Goal: Task Accomplishment & Management: Manage account settings

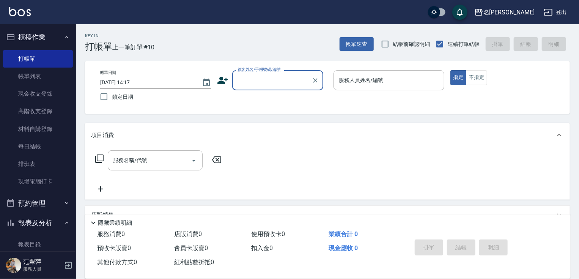
click at [257, 76] on input "顧客姓名/手機號碼/編號" at bounding box center [272, 80] width 73 height 13
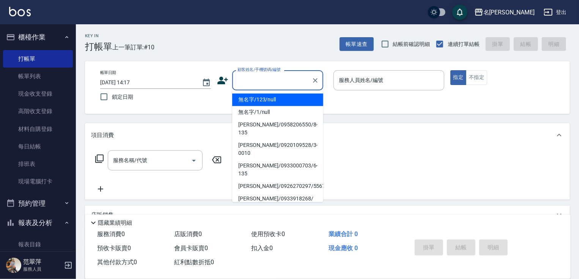
click at [263, 101] on li "無名字/123/null" at bounding box center [277, 99] width 91 height 13
type input "無名字/123/null"
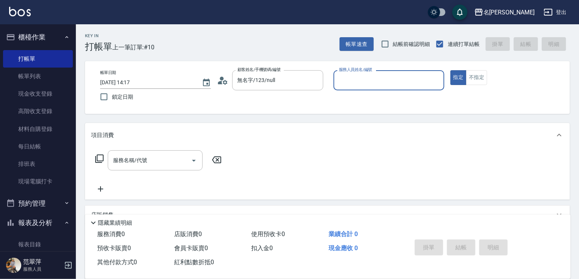
click at [341, 79] on input "服務人員姓名/編號" at bounding box center [389, 80] width 104 height 13
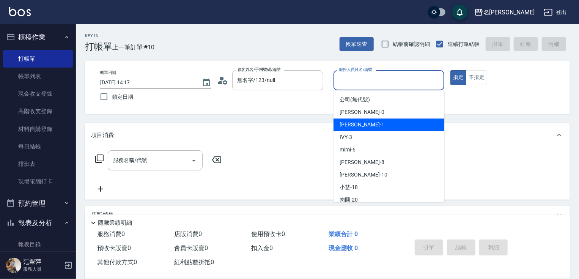
click at [350, 129] on div "[PERSON_NAME] -1" at bounding box center [389, 124] width 111 height 13
type input "[PERSON_NAME]-1"
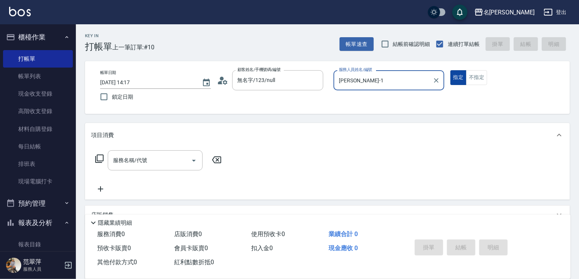
click at [454, 80] on button "指定" at bounding box center [459, 77] width 16 height 15
click at [102, 156] on icon at bounding box center [99, 158] width 9 height 9
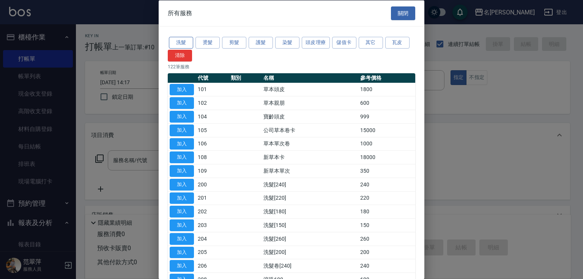
click at [178, 44] on button "洗髮" at bounding box center [181, 43] width 24 height 12
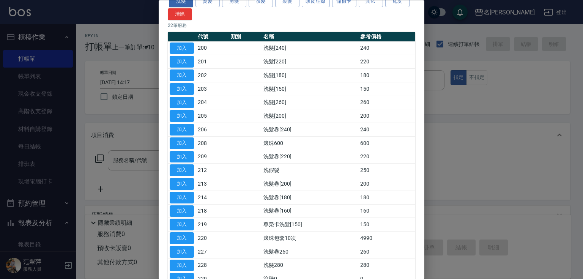
scroll to position [61, 0]
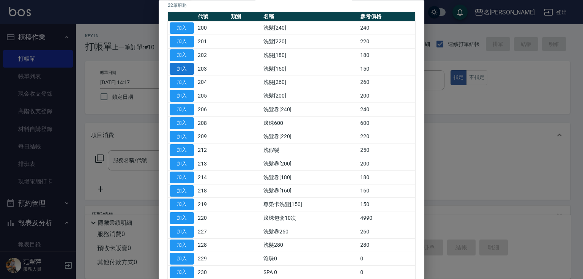
click at [183, 70] on button "加入" at bounding box center [182, 69] width 24 height 12
type input "洗髮[150](203)"
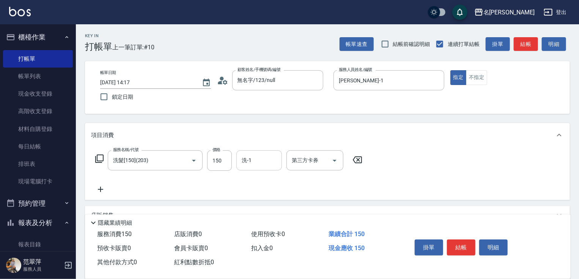
click at [249, 161] on div "洗-1 洗-1" at bounding box center [259, 160] width 46 height 20
type input "鴨肉-23"
click at [469, 246] on button "結帳" at bounding box center [461, 248] width 28 height 16
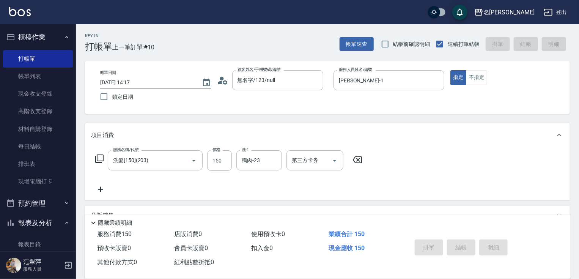
type input "[DATE] 18:41"
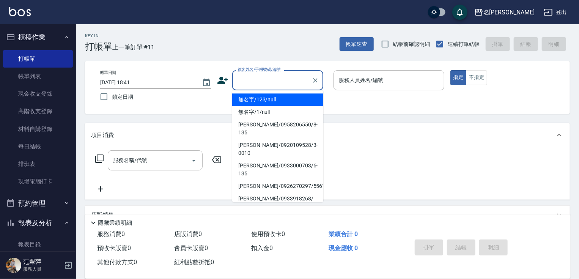
click at [237, 75] on input "顧客姓名/手機號碼/編號" at bounding box center [272, 80] width 73 height 13
click at [266, 103] on li "無名字/123/null" at bounding box center [277, 99] width 91 height 13
type input "無名字/123/null"
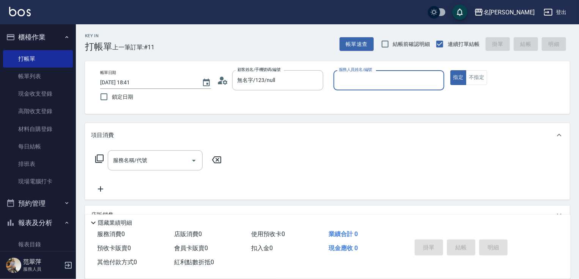
click at [367, 82] on input "服務人員姓名/編號" at bounding box center [389, 80] width 104 height 13
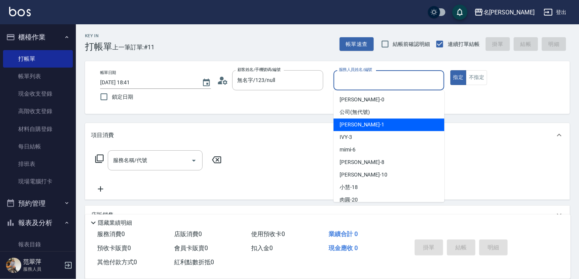
drag, startPoint x: 366, startPoint y: 122, endPoint x: 379, endPoint y: 118, distance: 13.7
click at [365, 123] on div "[PERSON_NAME] -1" at bounding box center [389, 124] width 111 height 13
type input "[PERSON_NAME]-1"
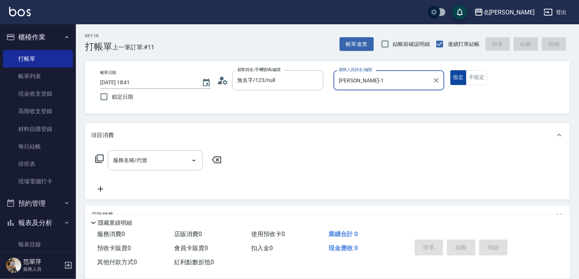
click at [456, 78] on button "指定" at bounding box center [459, 77] width 16 height 15
click at [99, 159] on icon at bounding box center [99, 158] width 9 height 9
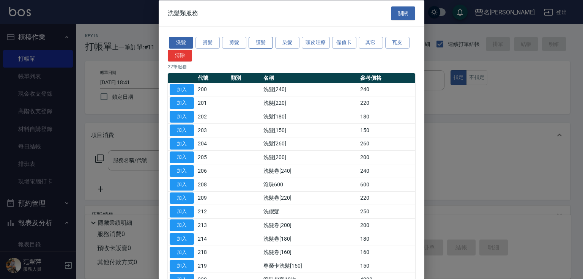
click at [261, 43] on button "護髮" at bounding box center [261, 43] width 24 height 12
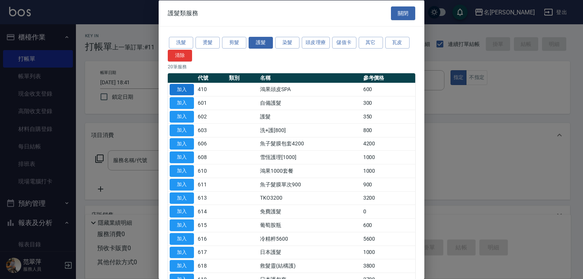
click at [175, 93] on button "加入" at bounding box center [182, 90] width 24 height 12
type input "鴻果頭皮SPA(410)"
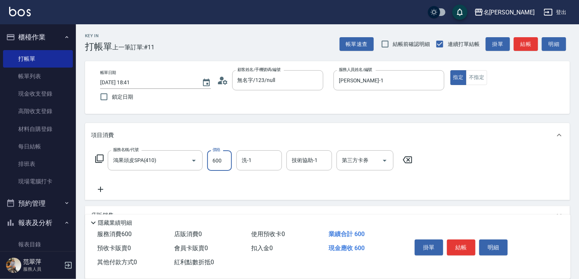
click at [230, 161] on input "600" at bounding box center [219, 160] width 25 height 20
type input "500"
type input "鴨肉-23"
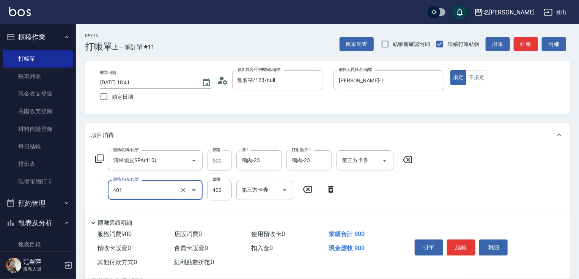
type input "剪髮(400)(401)"
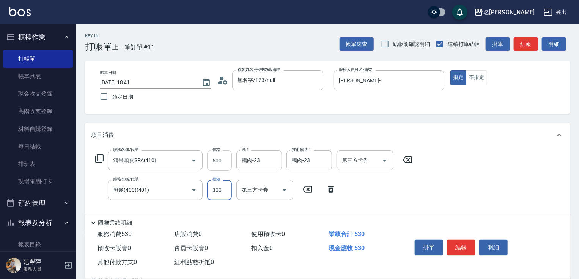
type input "300"
click at [453, 246] on button "結帳" at bounding box center [461, 248] width 28 height 16
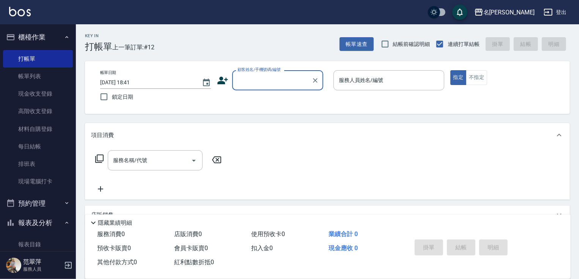
click at [266, 75] on input "顧客姓名/手機號碼/編號" at bounding box center [272, 80] width 73 height 13
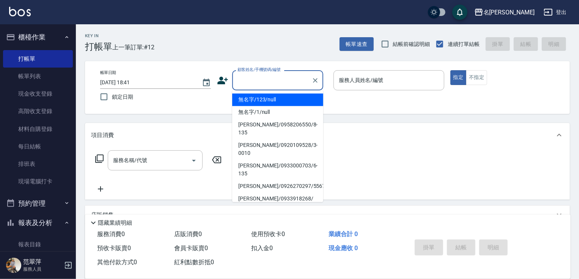
click at [268, 95] on li "無名字/123/null" at bounding box center [277, 99] width 91 height 13
type input "無名字/123/null"
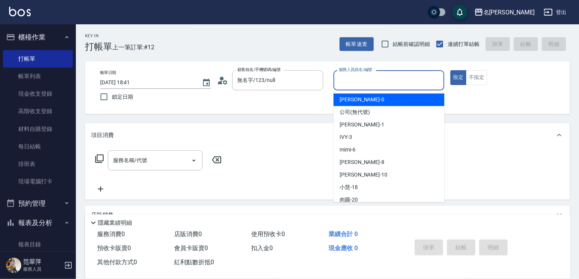
click at [358, 84] on input "服務人員姓名/編號" at bounding box center [389, 80] width 104 height 13
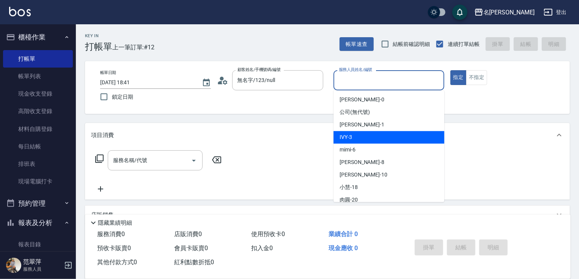
click at [364, 141] on div "IVY -3" at bounding box center [389, 137] width 111 height 13
type input "IVY-3"
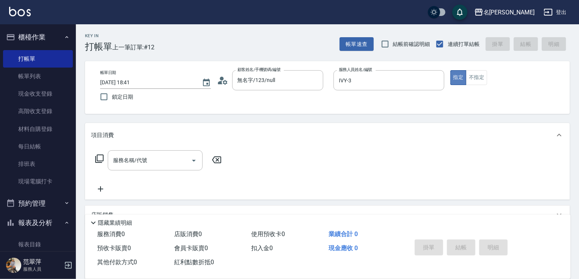
click at [457, 76] on button "指定" at bounding box center [459, 77] width 16 height 15
click at [96, 159] on icon at bounding box center [99, 159] width 8 height 8
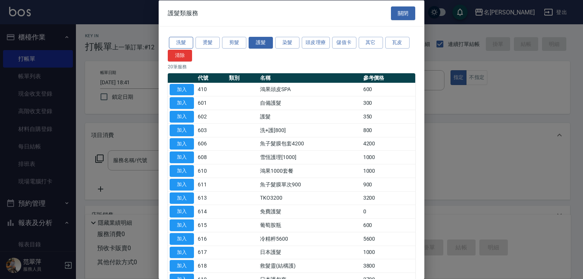
click at [183, 39] on button "洗髮" at bounding box center [181, 43] width 24 height 12
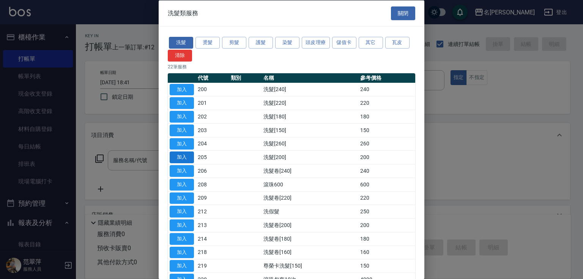
click at [174, 156] on button "加入" at bounding box center [182, 157] width 24 height 12
type input "洗髮[200](205)"
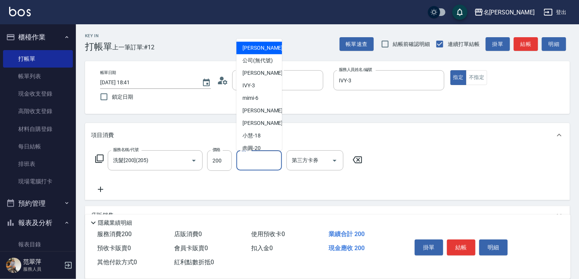
click at [266, 163] on input "洗-1" at bounding box center [259, 160] width 39 height 13
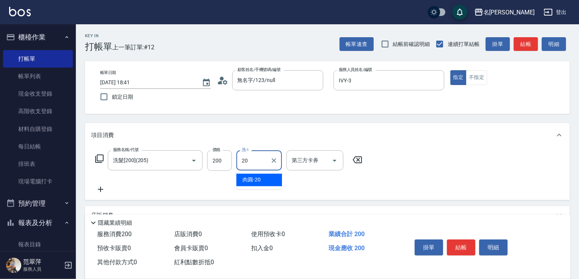
type input "20"
type input "肉圓-20"
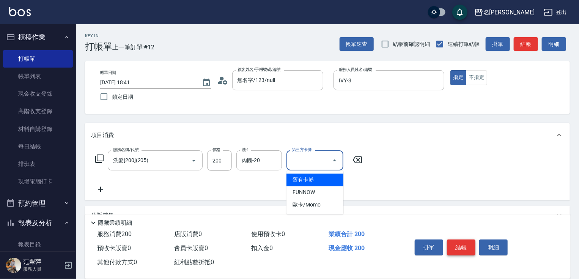
click at [464, 249] on button "結帳" at bounding box center [461, 248] width 28 height 16
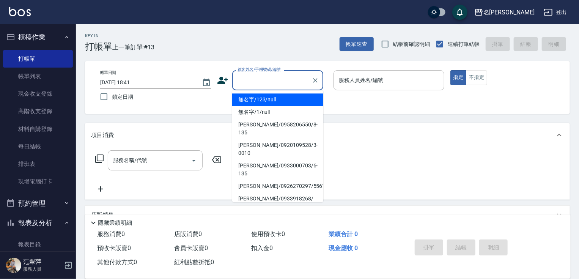
click at [252, 82] on input "顧客姓名/手機號碼/編號" at bounding box center [272, 80] width 73 height 13
click at [267, 103] on li "無名字/123/null" at bounding box center [277, 99] width 91 height 13
type input "無名字/123/null"
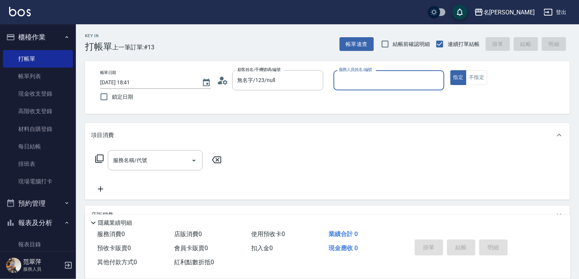
click at [351, 82] on input "服務人員姓名/編號" at bounding box center [389, 80] width 104 height 13
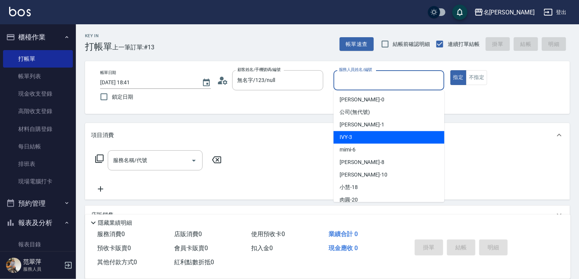
click at [356, 137] on div "IVY -3" at bounding box center [389, 137] width 111 height 13
type input "IVY-3"
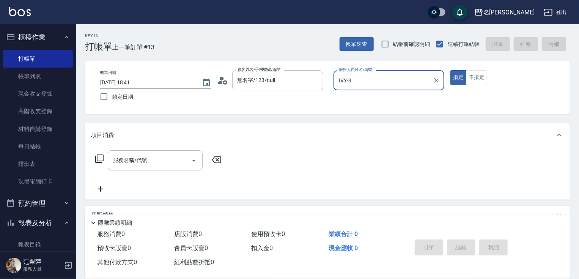
click at [446, 74] on div "帳單日期 [DATE] 18:41 鎖定日期 顧客姓名/手機號碼/編號 無名字/123/null 顧客姓名/手機號碼/編號 服務人員姓名/編號 IVY-3 服…" at bounding box center [327, 87] width 467 height 35
drag, startPoint x: 457, startPoint y: 79, endPoint x: 444, endPoint y: 80, distance: 13.7
click at [457, 79] on button "指定" at bounding box center [459, 77] width 16 height 15
click at [175, 159] on input "服務名稱/代號" at bounding box center [149, 160] width 77 height 13
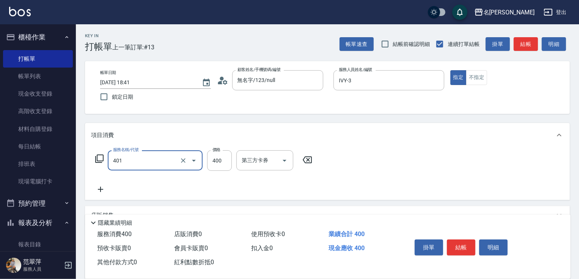
type input "剪髮(400)(401)"
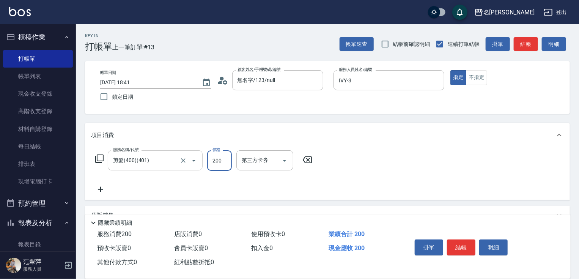
type input "200"
click at [459, 251] on button "結帳" at bounding box center [461, 248] width 28 height 16
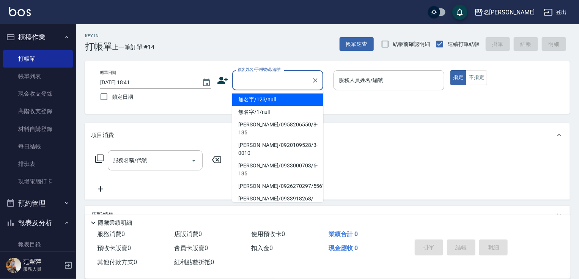
click at [247, 80] on input "顧客姓名/手機號碼/編號" at bounding box center [272, 80] width 73 height 13
click at [268, 100] on li "無名字/123/null" at bounding box center [277, 99] width 91 height 13
type input "無名字/123/null"
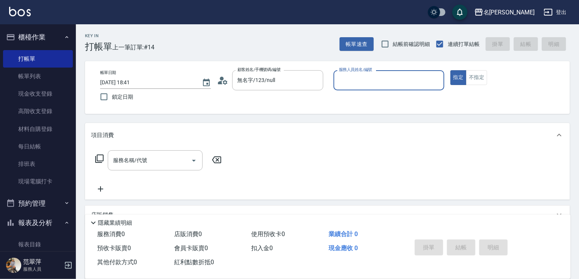
click at [355, 86] on input "服務人員姓名/編號" at bounding box center [389, 80] width 104 height 13
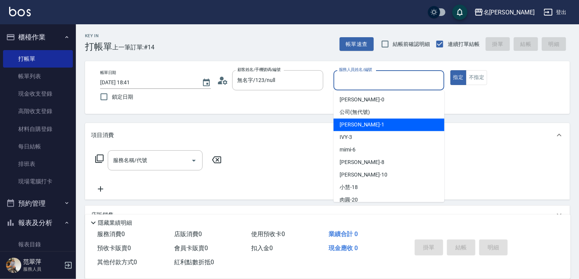
click at [359, 121] on span "[PERSON_NAME] -1" at bounding box center [362, 125] width 45 height 8
type input "[PERSON_NAME]-1"
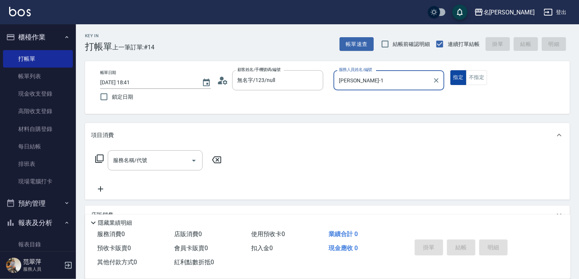
click at [456, 76] on button "指定" at bounding box center [459, 77] width 16 height 15
click at [100, 155] on icon at bounding box center [99, 158] width 9 height 9
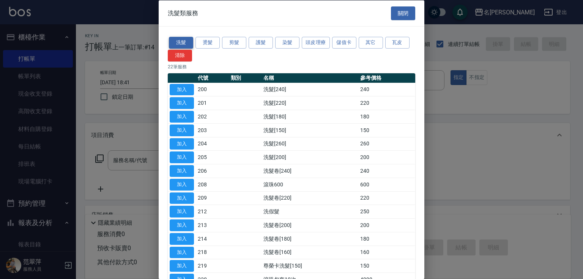
click at [181, 41] on button "洗髮" at bounding box center [181, 43] width 24 height 12
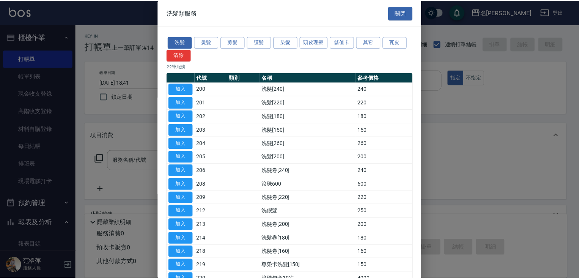
scroll to position [142, 0]
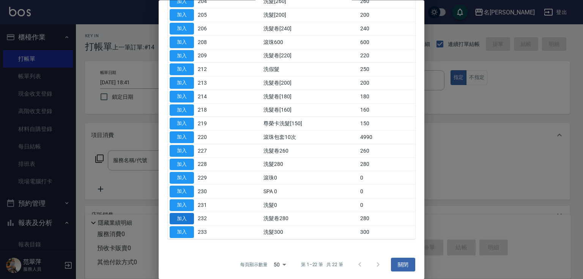
click at [181, 218] on button "加入" at bounding box center [182, 219] width 24 height 12
type input "洗髮卷280(232)"
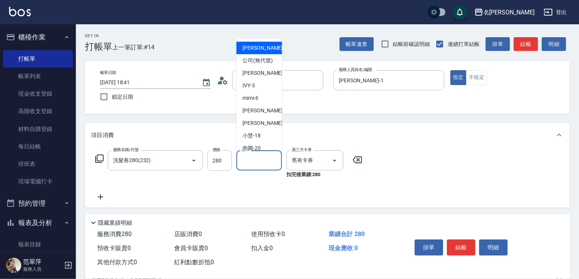
click at [257, 161] on input "洗-1" at bounding box center [259, 160] width 39 height 13
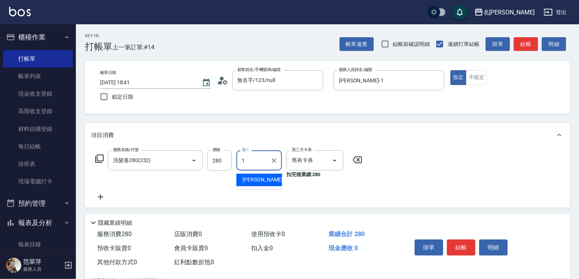
type input "[PERSON_NAME]-1"
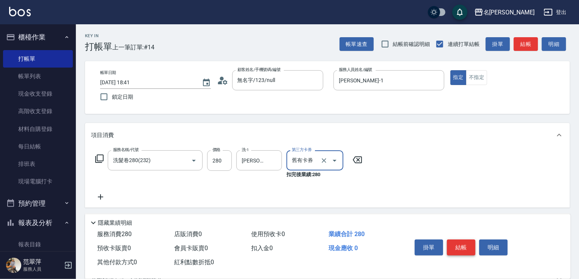
click at [464, 248] on button "結帳" at bounding box center [461, 248] width 28 height 16
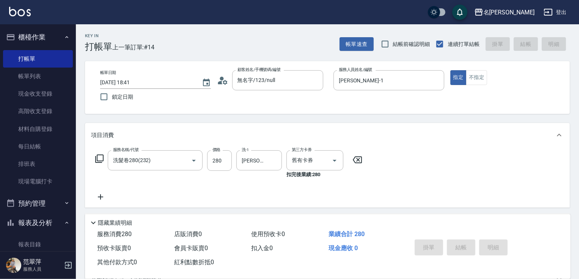
type input "[DATE] 18:42"
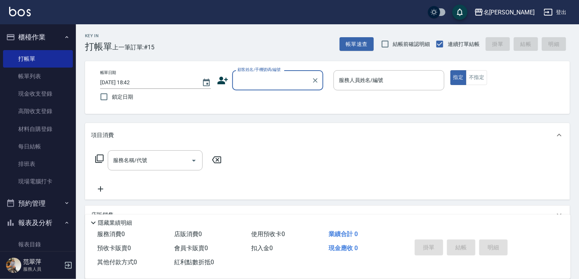
click at [268, 85] on input "顧客姓名/手機號碼/編號" at bounding box center [272, 80] width 73 height 13
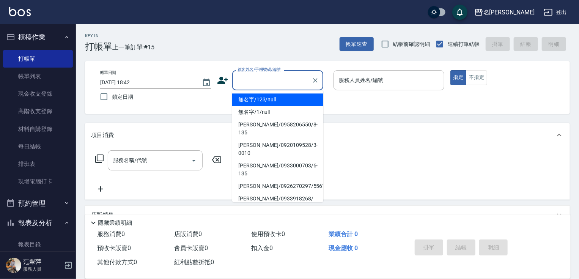
drag, startPoint x: 274, startPoint y: 105, endPoint x: 424, endPoint y: 92, distance: 150.5
click at [273, 105] on li "無名字/123/null" at bounding box center [277, 99] width 91 height 13
type input "無名字/123/null"
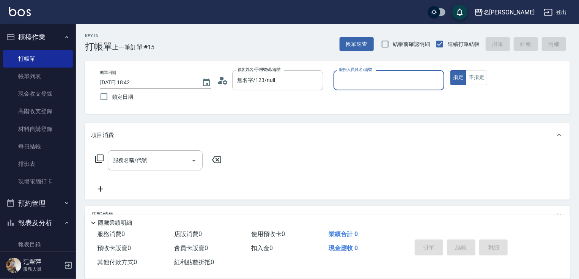
click at [377, 80] on input "服務人員姓名/編號" at bounding box center [389, 80] width 104 height 13
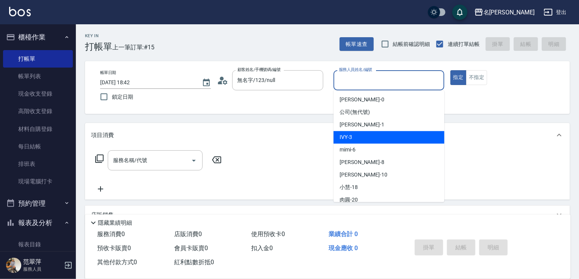
click at [364, 141] on div "IVY -3" at bounding box center [389, 137] width 111 height 13
type input "IVY-3"
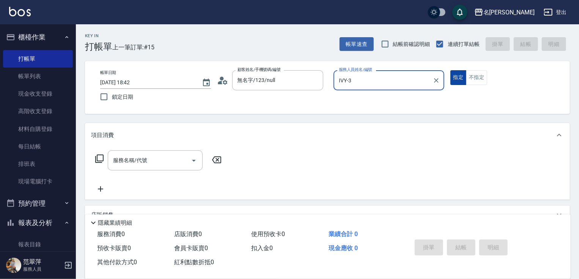
click at [461, 79] on button "指定" at bounding box center [459, 77] width 16 height 15
click at [181, 157] on input "服務名稱/代號" at bounding box center [149, 160] width 77 height 13
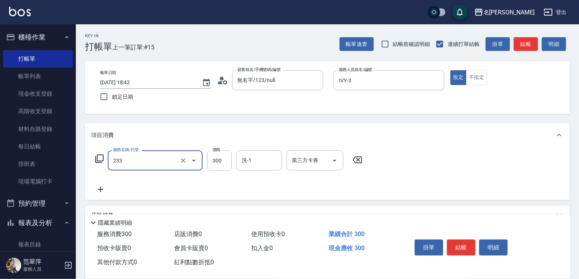
type input "洗髮300(233)"
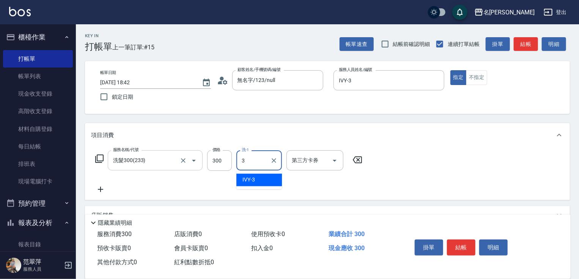
type input "IVY-3"
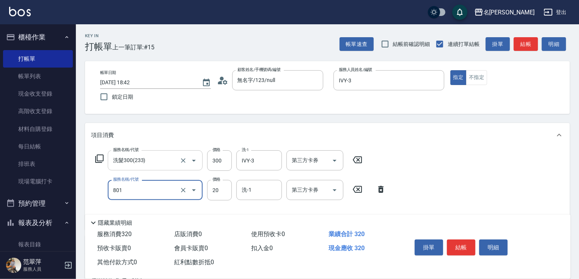
type input "潤絲20(801)"
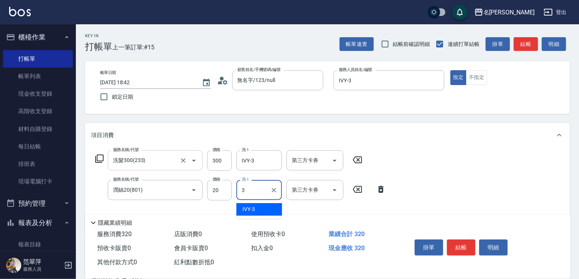
type input "IVY-3"
click at [451, 243] on button "結帳" at bounding box center [461, 248] width 28 height 16
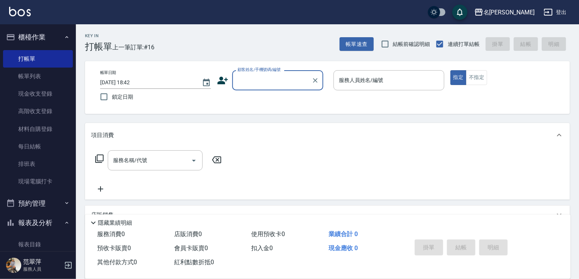
drag, startPoint x: 254, startPoint y: 81, endPoint x: 257, endPoint y: 86, distance: 6.2
click at [252, 80] on input "顧客姓名/手機號碼/編號" at bounding box center [272, 80] width 73 height 13
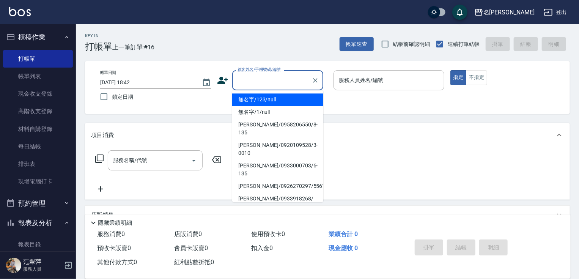
click at [259, 102] on li "無名字/123/null" at bounding box center [277, 99] width 91 height 13
type input "無名字/123/null"
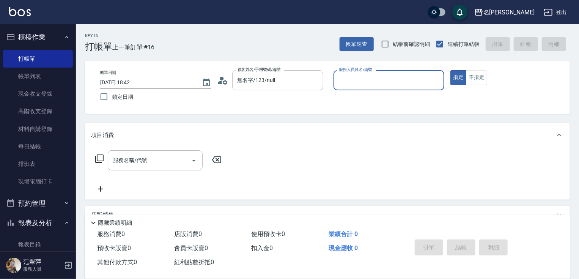
click at [369, 84] on input "服務人員姓名/編號" at bounding box center [389, 80] width 104 height 13
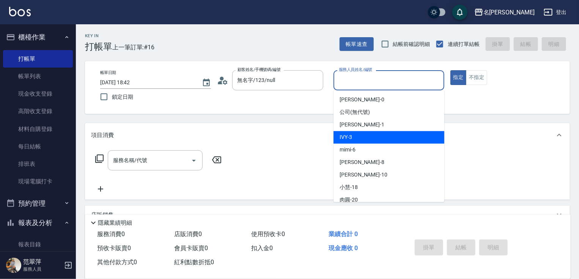
drag, startPoint x: 370, startPoint y: 136, endPoint x: 454, endPoint y: 101, distance: 90.2
click at [370, 136] on div "IVY -3" at bounding box center [389, 137] width 111 height 13
type input "IVY-3"
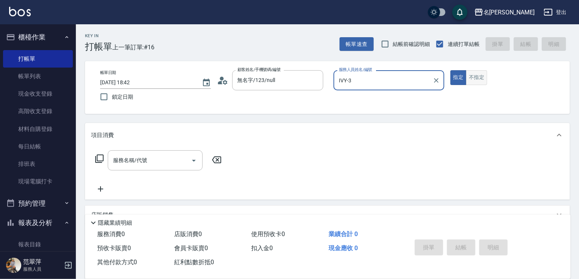
click at [478, 79] on button "不指定" at bounding box center [476, 77] width 21 height 15
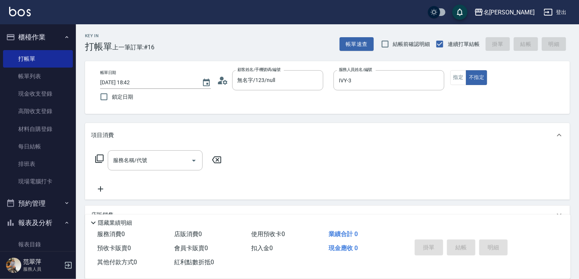
click at [100, 156] on icon at bounding box center [99, 158] width 9 height 9
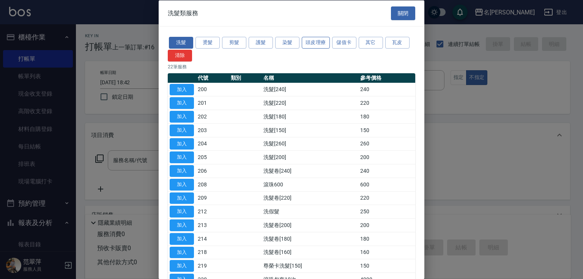
click at [313, 43] on button "頭皮理療" at bounding box center [316, 43] width 28 height 12
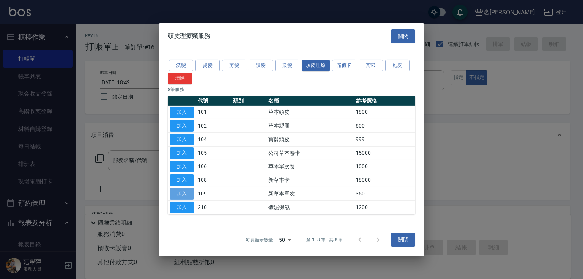
click at [182, 194] on button "加入" at bounding box center [182, 194] width 24 height 12
type input "新草本單次(109)"
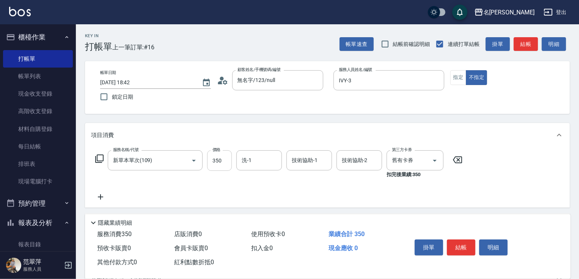
click at [222, 166] on input "350" at bounding box center [219, 160] width 25 height 20
type input "496"
type input "鴨肉-23"
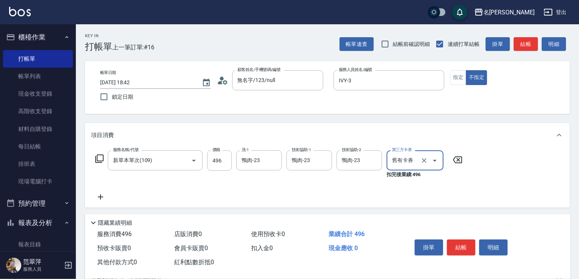
click at [460, 246] on button "結帳" at bounding box center [461, 248] width 28 height 16
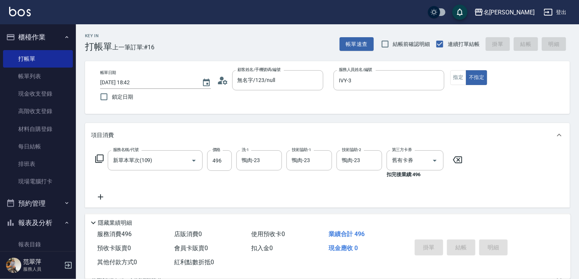
type input "[DATE] 18:43"
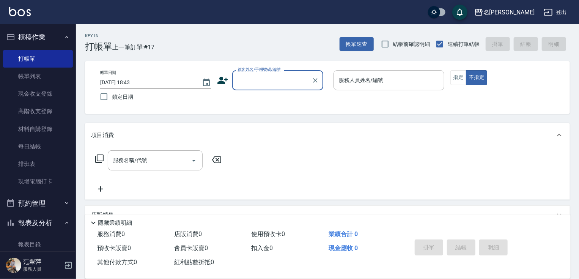
click at [258, 79] on input "顧客姓名/手機號碼/編號" at bounding box center [272, 80] width 73 height 13
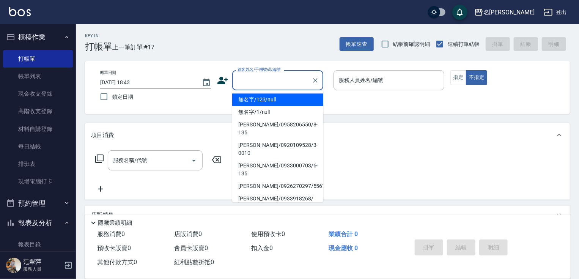
click at [273, 96] on li "無名字/123/null" at bounding box center [277, 99] width 91 height 13
type input "無名字/123/null"
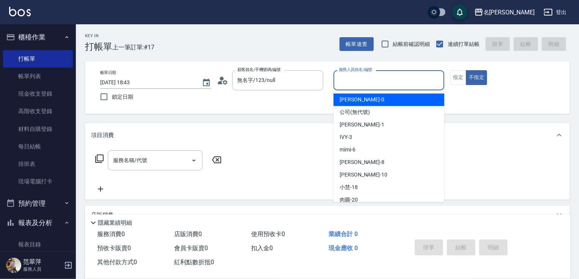
click at [360, 85] on input "服務人員姓名/編號" at bounding box center [389, 80] width 104 height 13
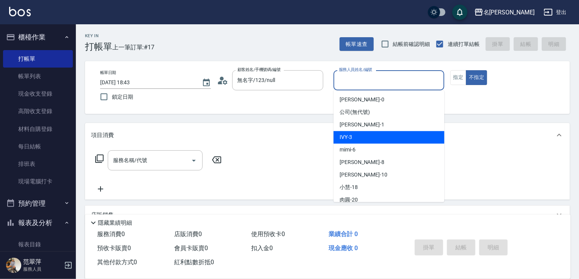
click at [372, 138] on div "IVY -3" at bounding box center [389, 137] width 111 height 13
type input "IVY-3"
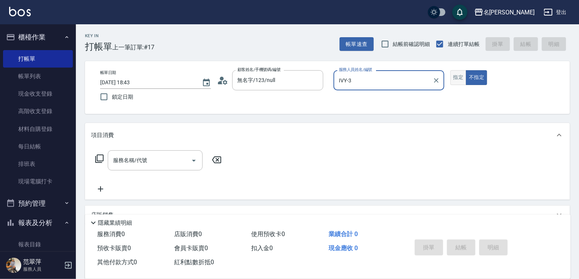
click at [459, 79] on button "指定" at bounding box center [459, 77] width 16 height 15
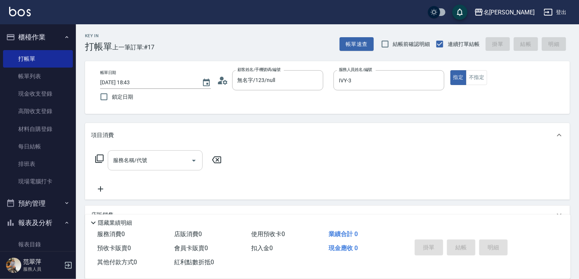
click at [185, 162] on input "服務名稱/代號" at bounding box center [149, 160] width 77 height 13
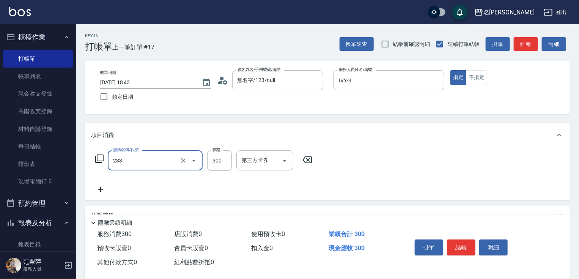
type input "洗髮300(233)"
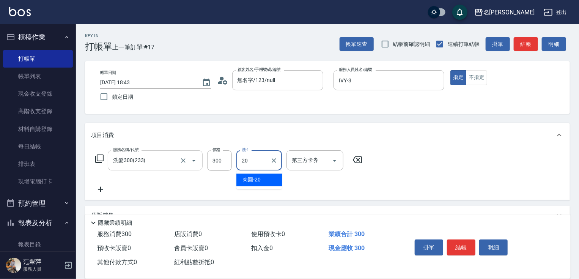
type input "肉圓-20"
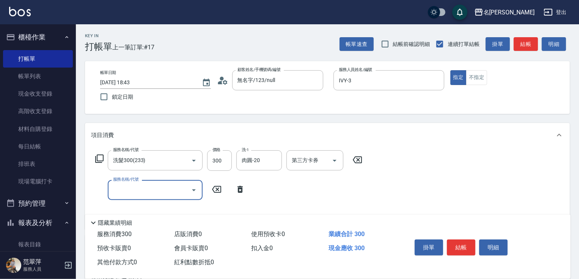
click at [98, 155] on icon at bounding box center [99, 159] width 8 height 8
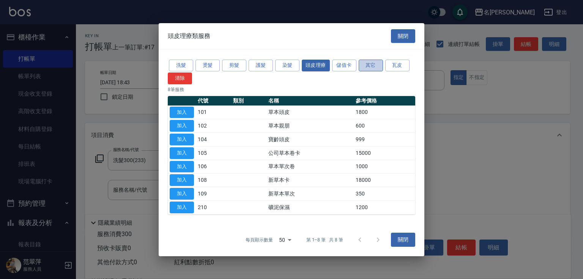
click at [372, 68] on button "其它" at bounding box center [371, 66] width 24 height 12
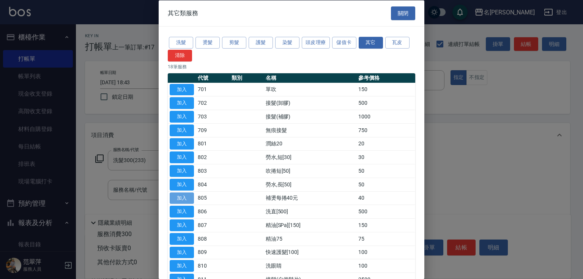
click at [184, 193] on button "加入" at bounding box center [182, 198] width 24 height 12
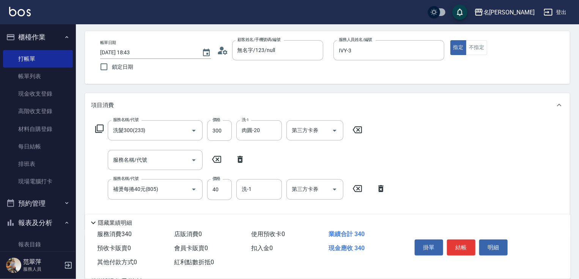
scroll to position [39, 0]
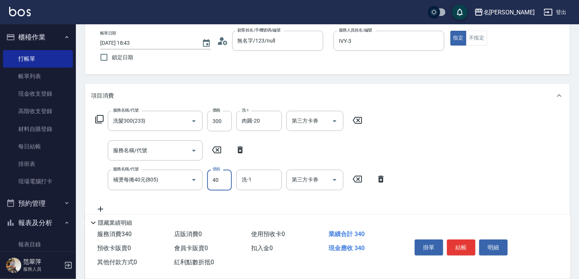
click at [216, 181] on input "40" at bounding box center [219, 180] width 25 height 20
type input "100"
type input "IVY-3"
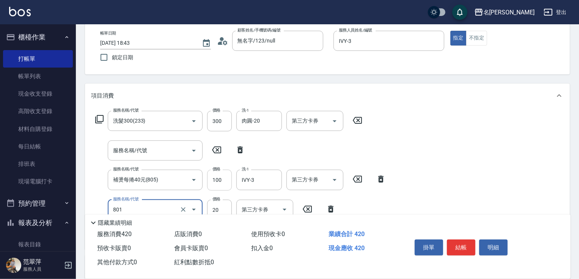
type input "潤絲20(801)"
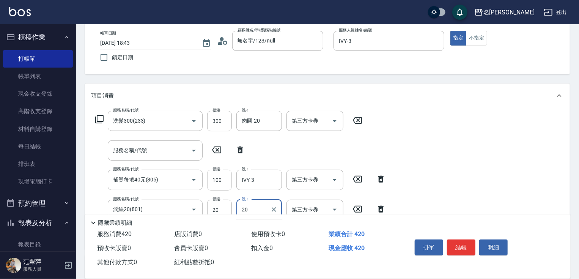
type input "肉圓-20"
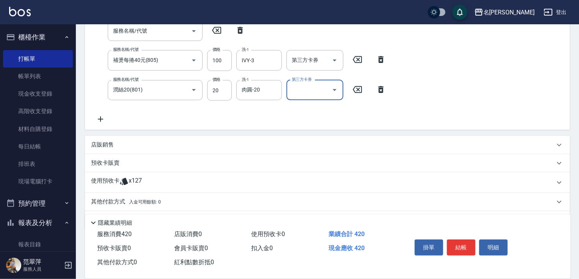
scroll to position [181, 0]
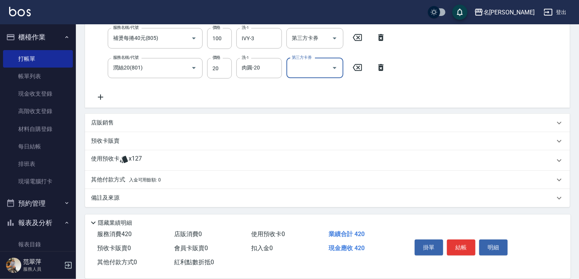
click at [110, 181] on p "其他付款方式 入金可用餘額: 0" at bounding box center [126, 180] width 70 height 8
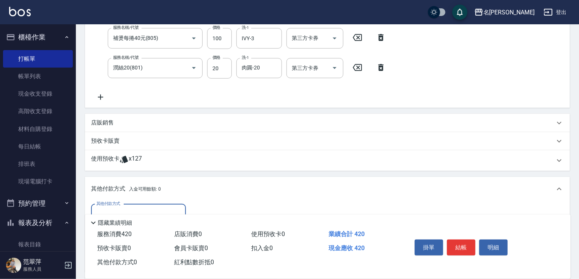
scroll to position [0, 0]
click at [130, 214] on div "隱藏業績明細" at bounding box center [328, 220] width 486 height 13
click at [140, 207] on div "其他付款方式" at bounding box center [138, 214] width 95 height 20
click at [134, 207] on div "其他付款方式" at bounding box center [138, 214] width 95 height 20
click at [137, 242] on span "信用卡" at bounding box center [138, 246] width 95 height 13
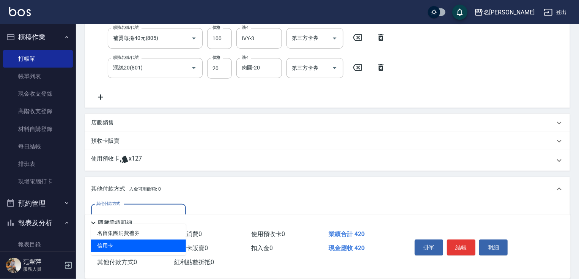
type input "信用卡"
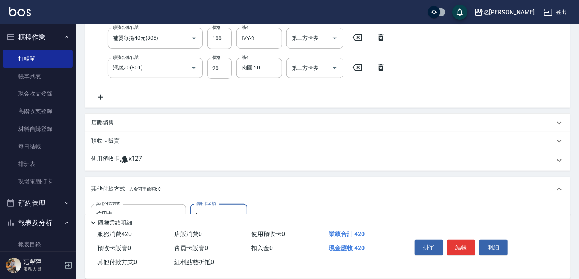
click at [200, 210] on input "0" at bounding box center [219, 214] width 57 height 20
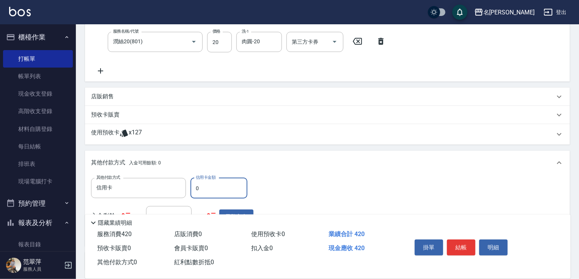
scroll to position [239, 0]
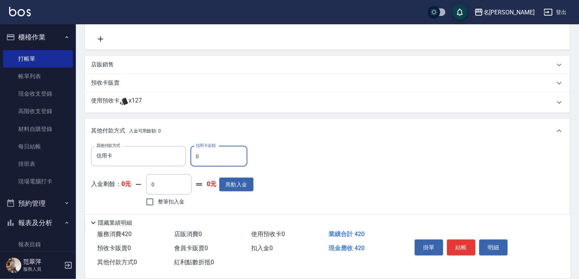
click at [210, 154] on input "0" at bounding box center [219, 156] width 57 height 20
click at [191, 155] on input "0" at bounding box center [219, 156] width 57 height 20
type input "420"
click at [465, 244] on button "結帳" at bounding box center [461, 248] width 28 height 16
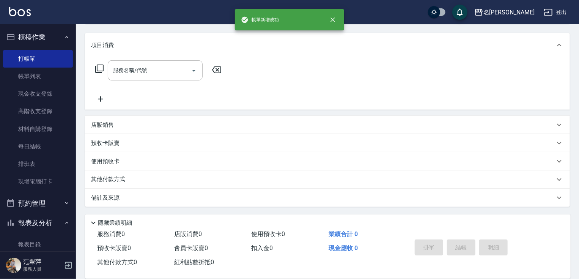
scroll to position [0, 0]
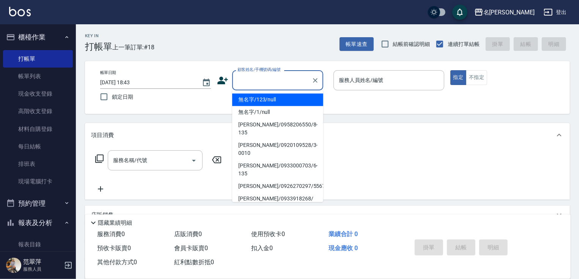
click at [268, 79] on input "顧客姓名/手機號碼/編號" at bounding box center [272, 80] width 73 height 13
click at [280, 101] on li "無名字/123/null" at bounding box center [277, 99] width 91 height 13
type input "無名字/123/null"
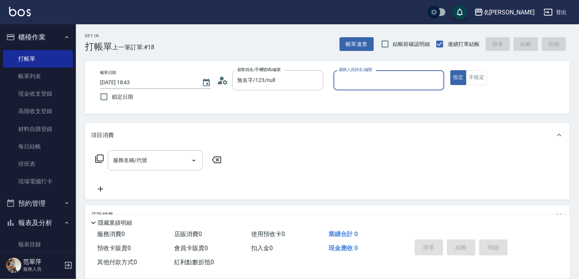
click at [367, 79] on input "服務人員姓名/編號" at bounding box center [389, 80] width 104 height 13
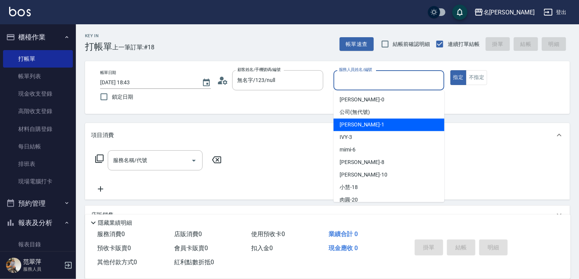
click at [374, 123] on div "[PERSON_NAME] -1" at bounding box center [389, 124] width 111 height 13
type input "[PERSON_NAME]-1"
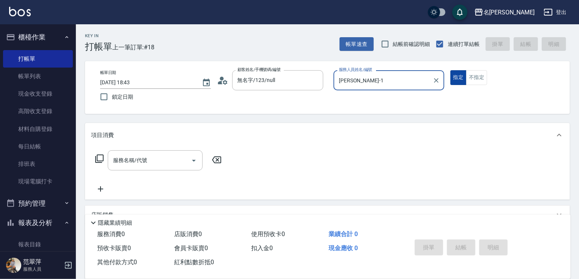
click at [460, 77] on button "指定" at bounding box center [459, 77] width 16 height 15
click at [96, 160] on icon at bounding box center [99, 158] width 9 height 9
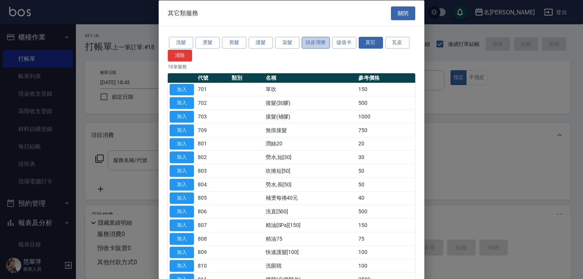
click at [316, 41] on button "頭皮理療" at bounding box center [316, 43] width 28 height 12
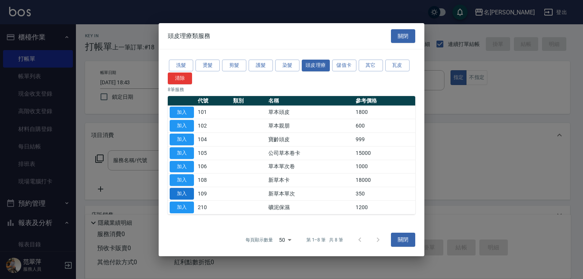
click at [181, 195] on button "加入" at bounding box center [182, 194] width 24 height 12
type input "新草本單次(109)"
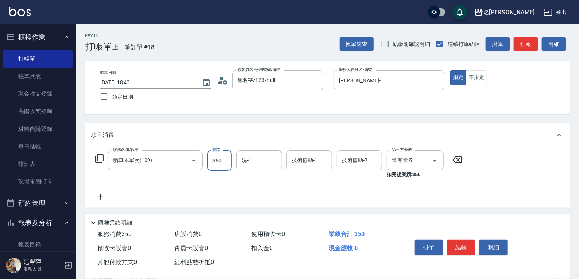
click at [223, 161] on input "350" at bounding box center [219, 160] width 25 height 20
type input "496"
type input "肉圓-20"
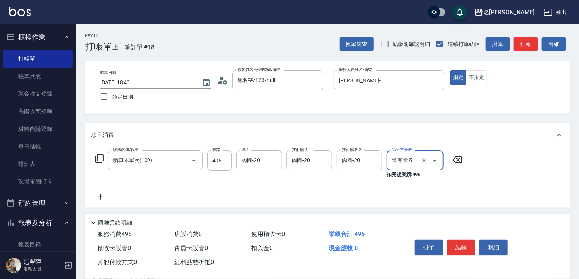
click at [98, 197] on icon at bounding box center [100, 196] width 19 height 9
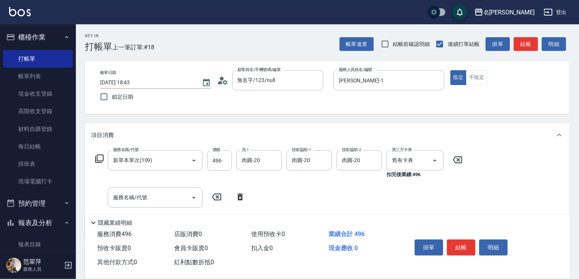
click at [97, 161] on icon at bounding box center [99, 159] width 8 height 8
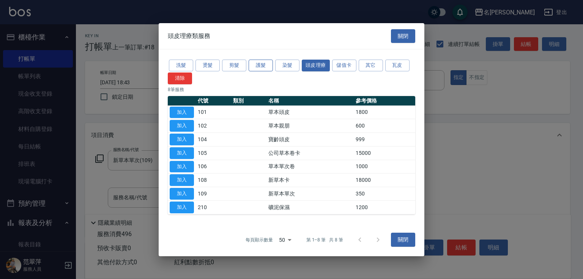
click at [254, 66] on button "護髮" at bounding box center [261, 66] width 24 height 12
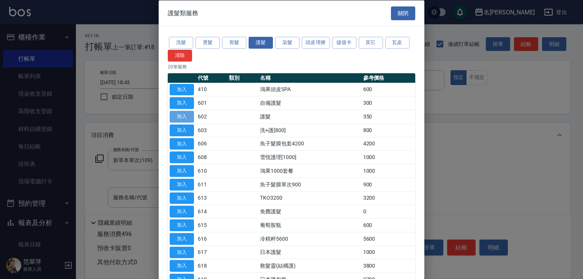
click at [192, 117] on button "加入" at bounding box center [182, 117] width 24 height 12
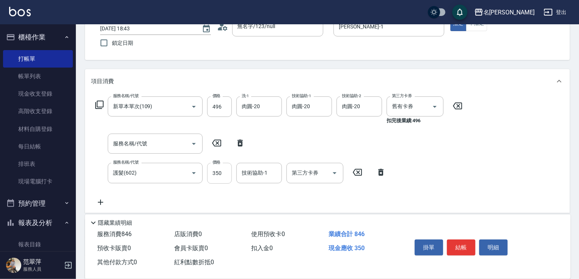
scroll to position [115, 0]
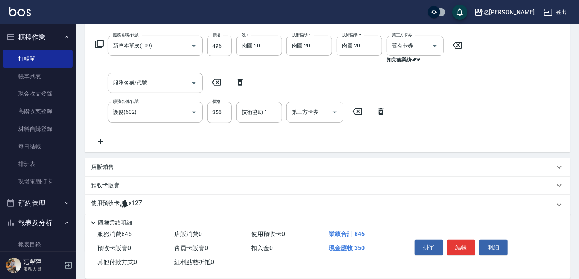
click at [225, 171] on div "店販銷售" at bounding box center [327, 167] width 485 height 18
click at [221, 110] on input "350" at bounding box center [219, 112] width 25 height 20
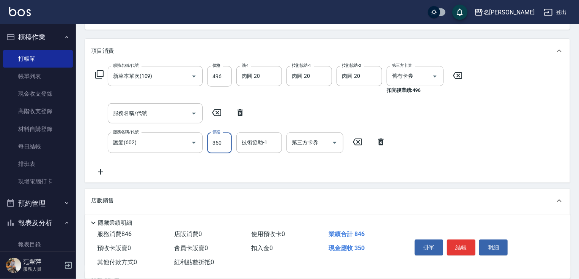
scroll to position [115, 0]
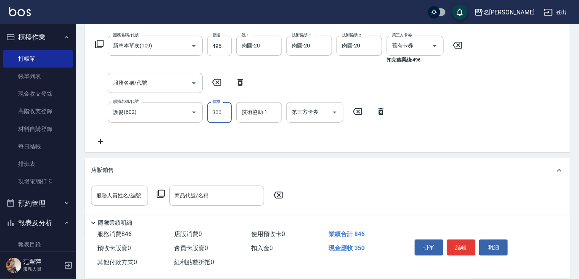
type input "300"
click at [269, 112] on input "技術協助-1" at bounding box center [259, 112] width 39 height 13
type input "肉圓-20"
click at [98, 138] on icon at bounding box center [100, 141] width 19 height 9
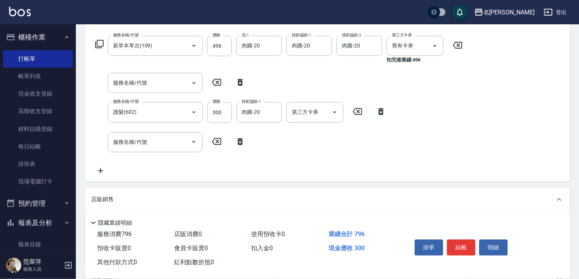
click at [99, 43] on icon at bounding box center [99, 43] width 9 height 9
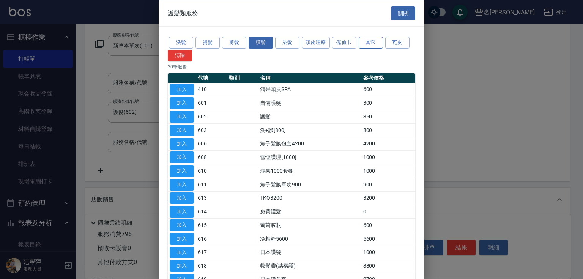
click at [367, 45] on button "其它" at bounding box center [371, 43] width 24 height 12
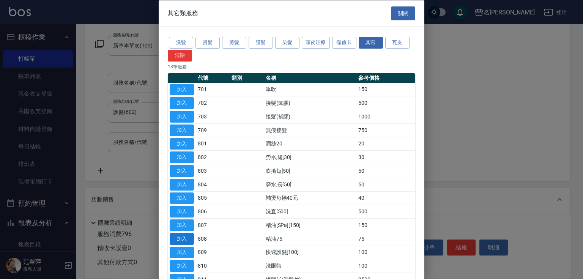
click at [178, 240] on button "加入" at bounding box center [182, 239] width 24 height 12
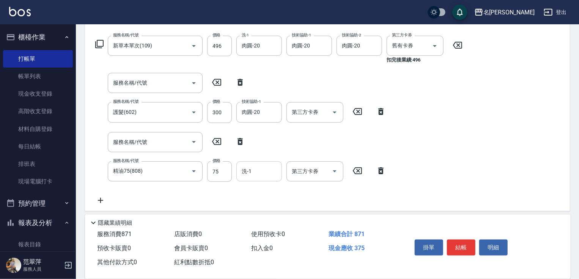
click at [254, 171] on input "洗-1" at bounding box center [259, 171] width 39 height 13
type input "肉圓-20"
click at [459, 246] on button "結帳" at bounding box center [461, 248] width 28 height 16
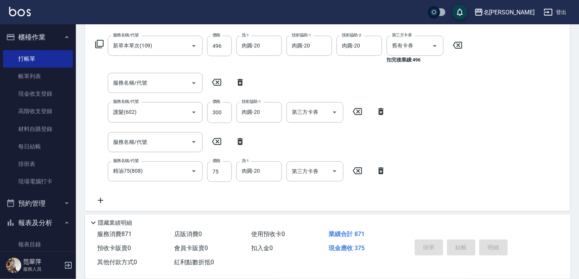
type input "[DATE] 18:45"
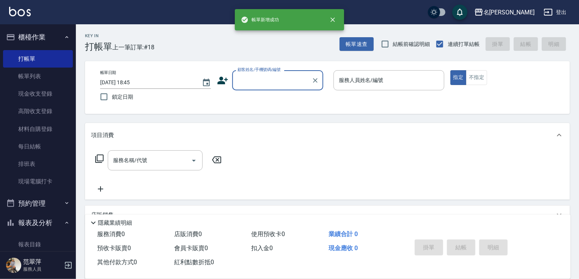
scroll to position [0, 0]
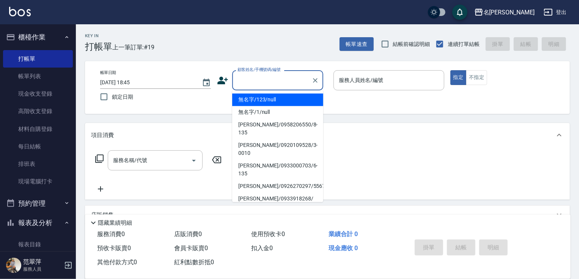
click at [243, 80] on input "顧客姓名/手機號碼/編號" at bounding box center [272, 80] width 73 height 13
click at [265, 97] on li "無名字/123/null" at bounding box center [277, 99] width 91 height 13
type input "無名字/123/null"
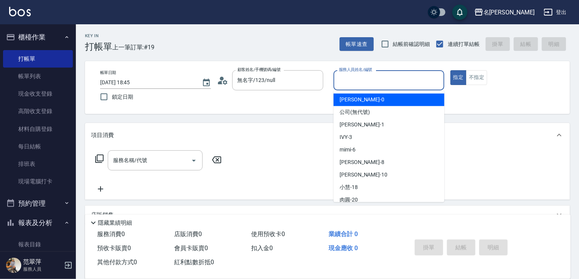
click at [394, 82] on input "服務人員姓名/編號" at bounding box center [389, 80] width 104 height 13
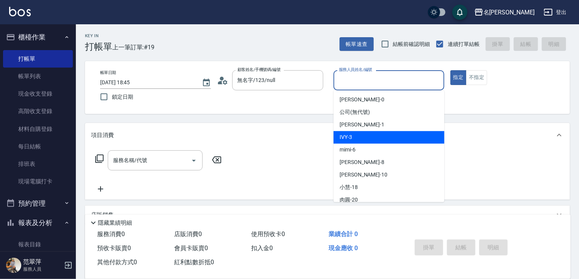
click at [378, 132] on div "IVY -3" at bounding box center [389, 137] width 111 height 13
type input "IVY-3"
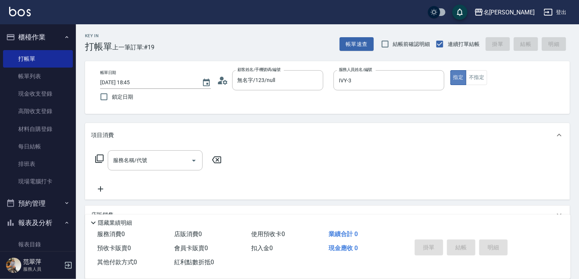
click at [458, 76] on button "指定" at bounding box center [459, 77] width 16 height 15
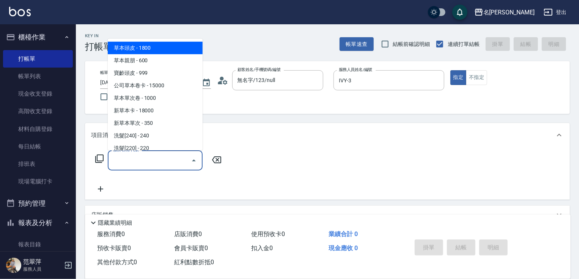
click at [175, 160] on input "服務名稱/代號" at bounding box center [149, 160] width 77 height 13
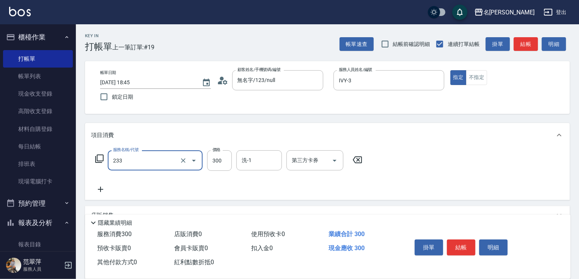
type input "洗髮300(233)"
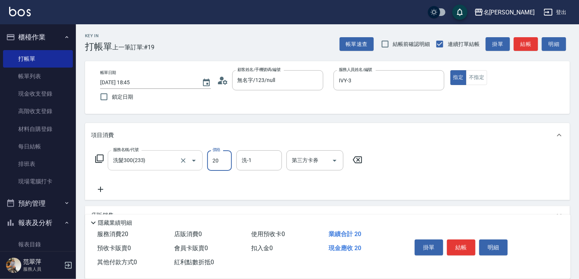
type input "20"
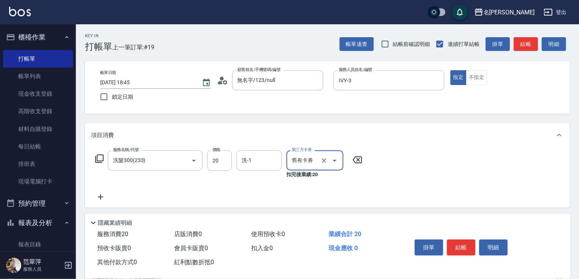
type input "舊有卡券"
click at [104, 197] on icon at bounding box center [100, 196] width 19 height 9
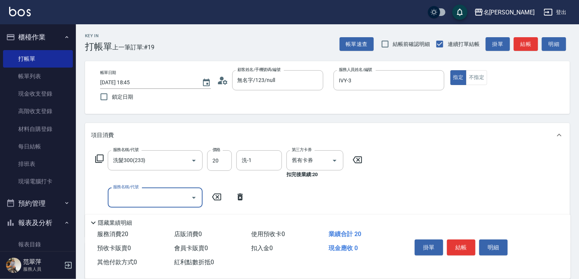
click at [127, 194] on input "服務名稱/代號" at bounding box center [149, 197] width 77 height 13
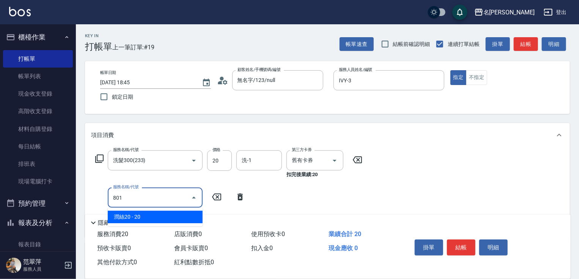
type input "潤絲20(801)"
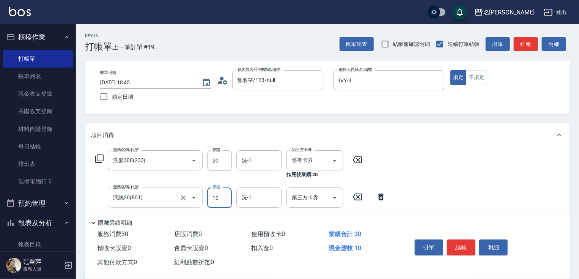
type input "10"
click at [462, 248] on button "結帳" at bounding box center [461, 248] width 28 height 16
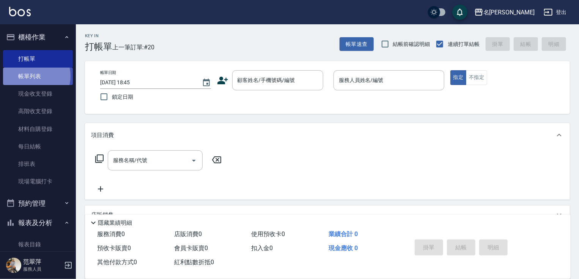
click at [32, 76] on link "帳單列表" at bounding box center [38, 76] width 70 height 17
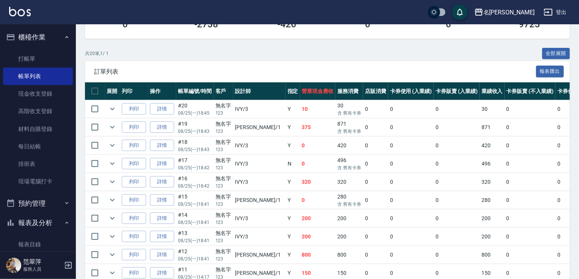
scroll to position [129, 0]
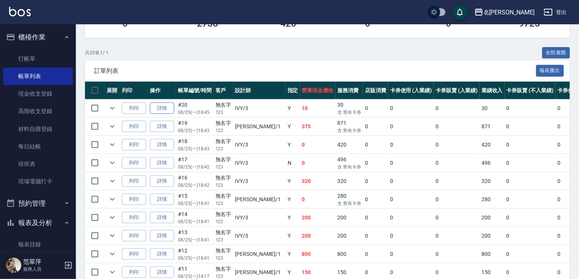
click at [159, 114] on link "詳情" at bounding box center [162, 108] width 24 height 12
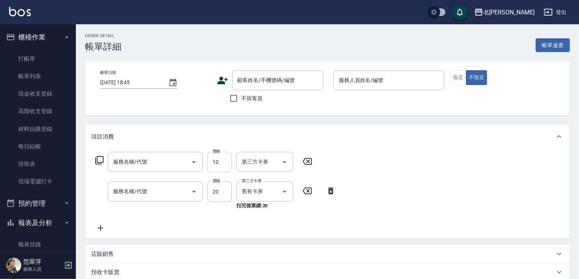
type input "IVY-3"
type input "潤絲20(801)"
type input "洗髮300(233)"
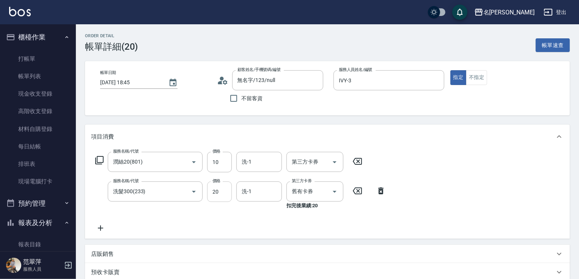
type input "無名字/123/null"
click at [218, 191] on input "20" at bounding box center [219, 191] width 25 height 20
type input "300"
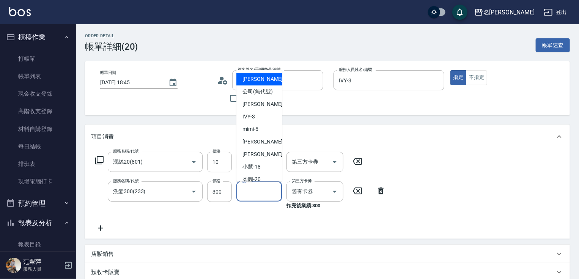
click at [252, 193] on input "洗-1" at bounding box center [259, 191] width 39 height 13
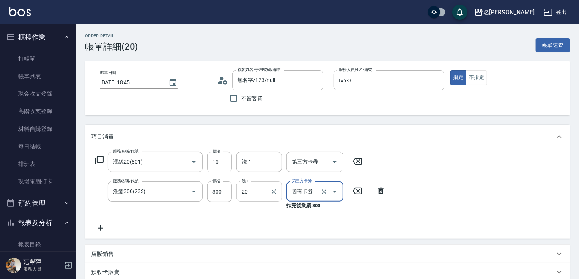
type input "肉圓-20"
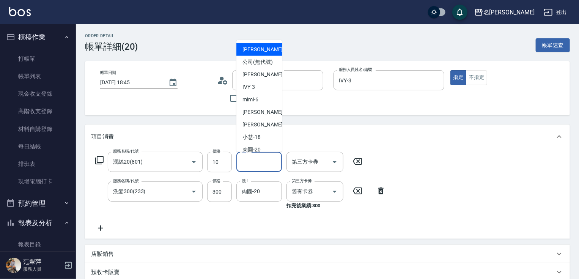
click at [253, 164] on input "洗-1" at bounding box center [259, 161] width 39 height 13
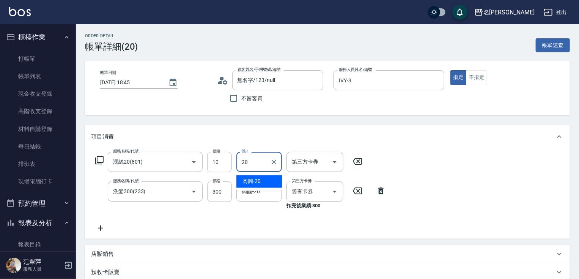
type input "肉圓-20"
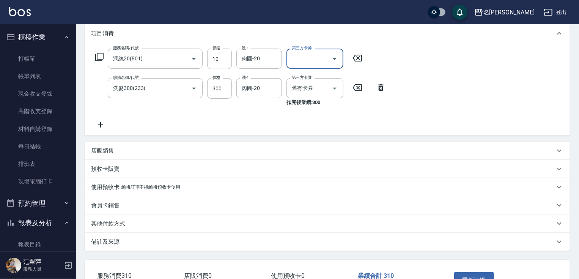
scroll to position [156, 0]
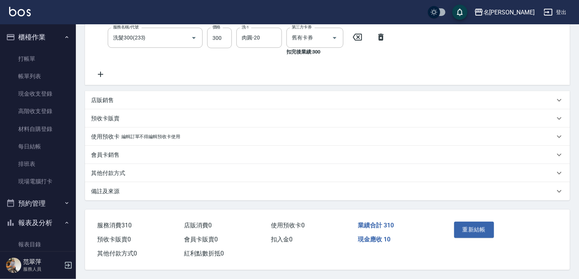
click at [474, 226] on button "重新結帳" at bounding box center [474, 230] width 40 height 16
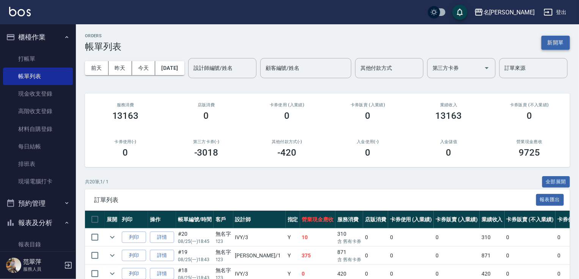
click at [556, 46] on button "新開單" at bounding box center [556, 43] width 28 height 14
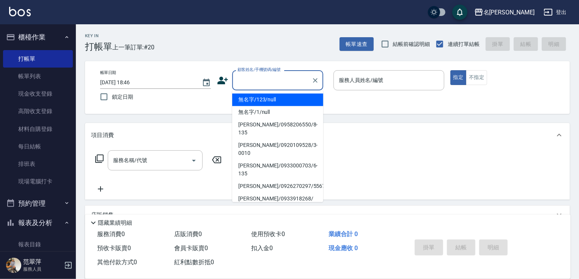
click at [257, 79] on input "顧客姓名/手機號碼/編號" at bounding box center [272, 80] width 73 height 13
drag, startPoint x: 258, startPoint y: 99, endPoint x: 325, endPoint y: 93, distance: 67.5
click at [258, 100] on li "無名字/123/null" at bounding box center [277, 99] width 91 height 13
type input "無名字/123/null"
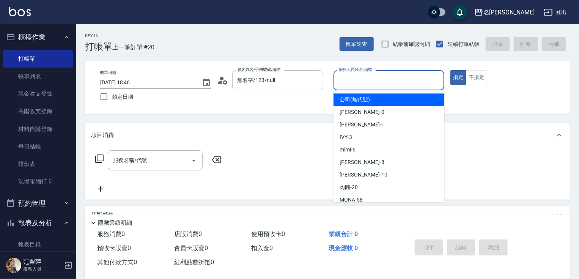
click at [364, 82] on input "服務人員姓名/編號" at bounding box center [389, 80] width 104 height 13
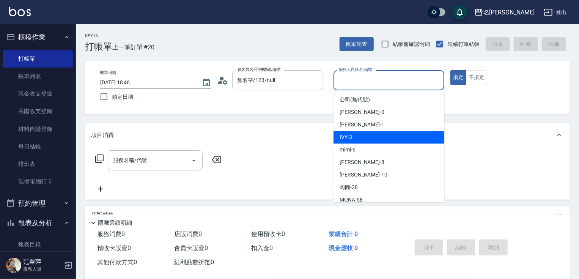
click at [366, 138] on div "IVY -3" at bounding box center [389, 137] width 111 height 13
type input "IVY-3"
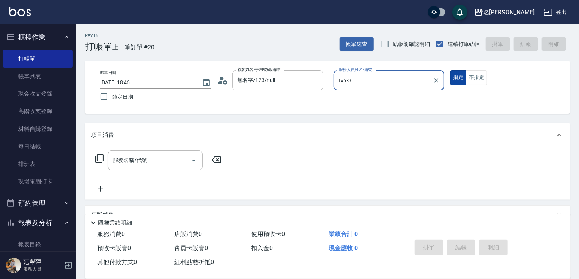
click at [453, 80] on button "指定" at bounding box center [459, 77] width 16 height 15
click at [167, 162] on input "服務名稱/代號" at bounding box center [149, 160] width 77 height 13
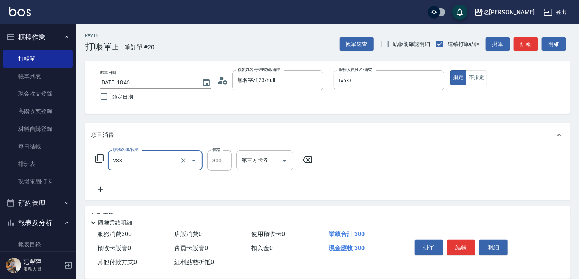
type input "洗髮300(233)"
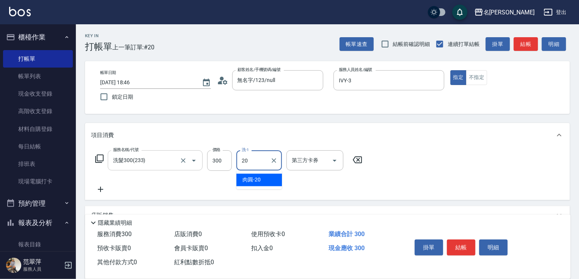
type input "肉圓-20"
click at [460, 246] on button "結帳" at bounding box center [461, 248] width 28 height 16
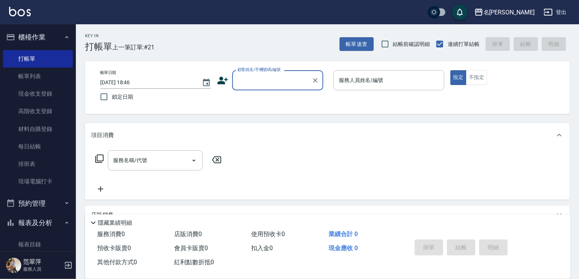
click at [254, 82] on input "顧客姓名/手機號碼/編號" at bounding box center [272, 80] width 73 height 13
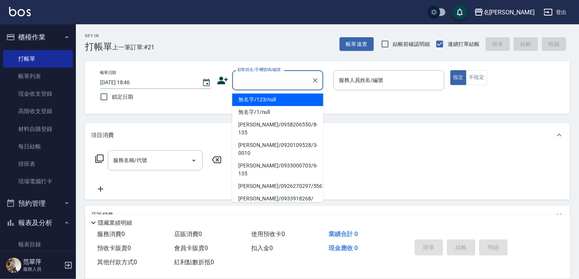
click at [271, 99] on li "無名字/123/null" at bounding box center [277, 99] width 91 height 13
type input "無名字/123/null"
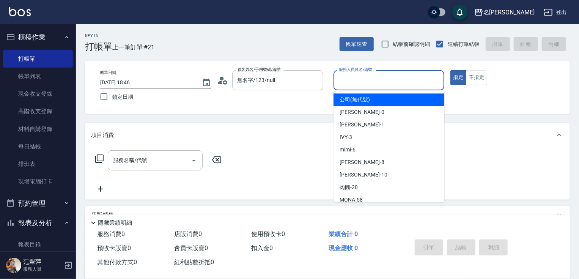
click at [370, 86] on input "服務人員姓名/編號" at bounding box center [389, 80] width 104 height 13
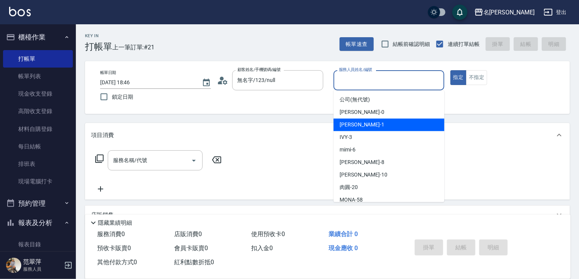
click at [365, 120] on div "[PERSON_NAME] -1" at bounding box center [389, 124] width 111 height 13
type input "[PERSON_NAME]-1"
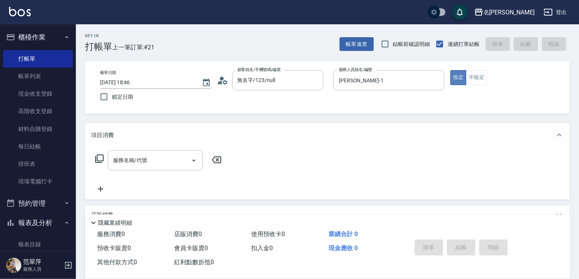
click at [454, 76] on button "指定" at bounding box center [459, 77] width 16 height 15
click at [97, 159] on icon at bounding box center [99, 159] width 8 height 8
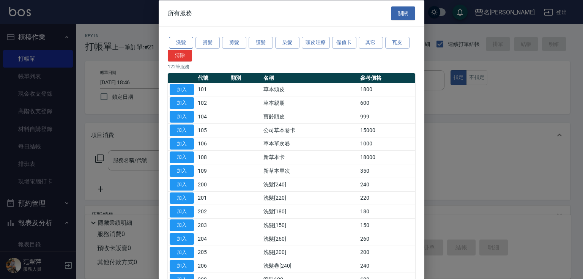
click at [183, 39] on button "洗髮" at bounding box center [181, 43] width 24 height 12
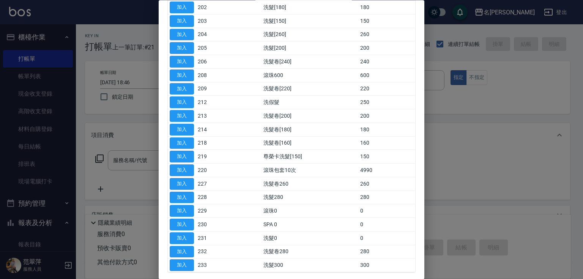
scroll to position [142, 0]
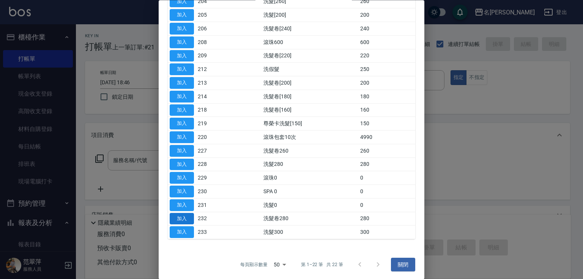
click at [175, 219] on button "加入" at bounding box center [182, 219] width 24 height 12
type input "洗髮卷280(232)"
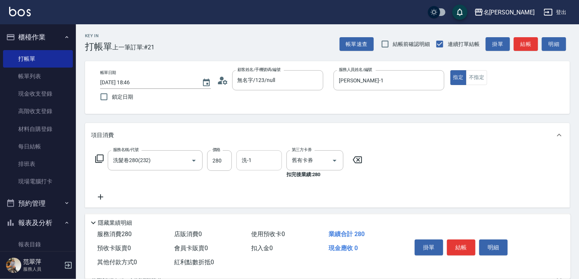
click at [257, 162] on input "洗-1" at bounding box center [259, 160] width 39 height 13
type input "[PERSON_NAME]-1"
click at [462, 247] on button "結帳" at bounding box center [461, 248] width 28 height 16
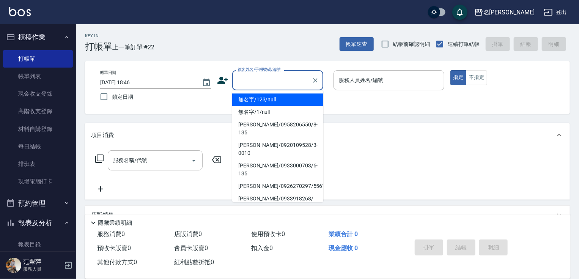
click at [258, 86] on input "顧客姓名/手機號碼/編號" at bounding box center [272, 80] width 73 height 13
click at [274, 102] on li "無名字/123/null" at bounding box center [277, 99] width 91 height 13
type input "無名字/123/null"
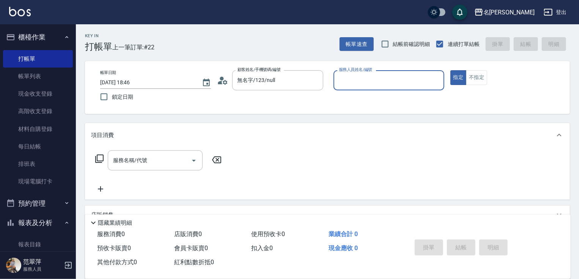
click at [372, 76] on input "服務人員姓名/編號" at bounding box center [389, 80] width 104 height 13
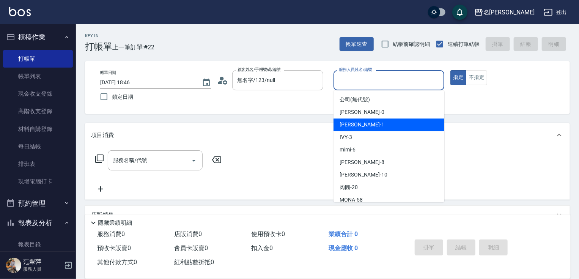
click at [365, 123] on div "[PERSON_NAME] -1" at bounding box center [389, 124] width 111 height 13
type input "[PERSON_NAME]-1"
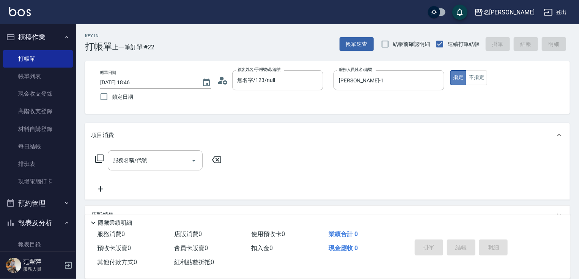
click at [457, 81] on button "指定" at bounding box center [459, 77] width 16 height 15
click at [100, 158] on icon at bounding box center [99, 158] width 9 height 9
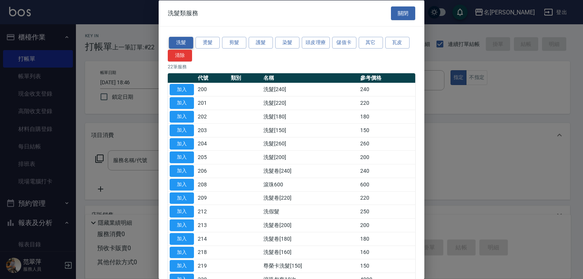
click at [181, 39] on button "洗髮" at bounding box center [181, 43] width 24 height 12
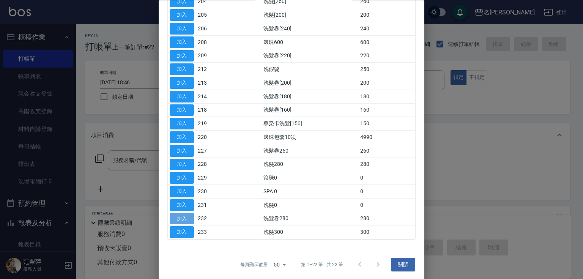
click at [182, 213] on button "加入" at bounding box center [182, 219] width 24 height 12
type input "洗髮卷280(232)"
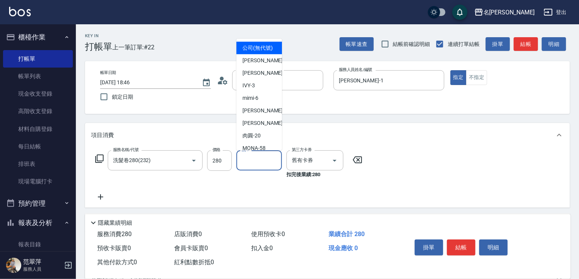
click at [255, 162] on input "洗-1" at bounding box center [259, 160] width 39 height 13
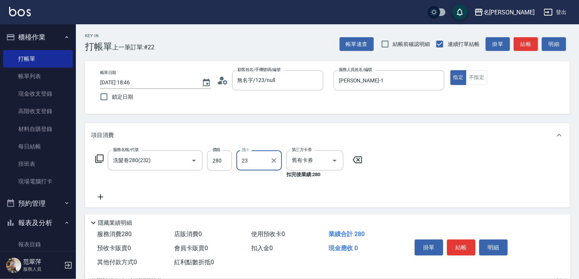
type input "鴨肉-23"
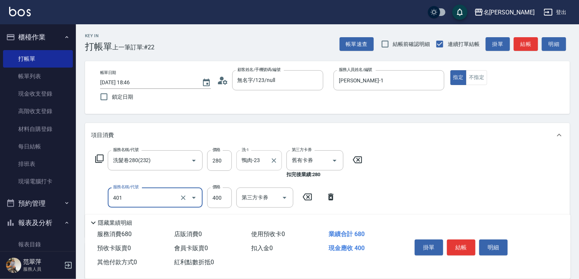
type input "剪髮(400)(401)"
type input "500"
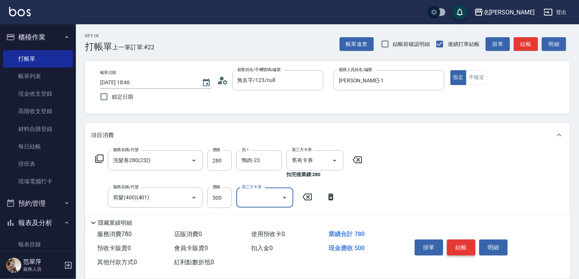
click at [463, 244] on button "結帳" at bounding box center [461, 248] width 28 height 16
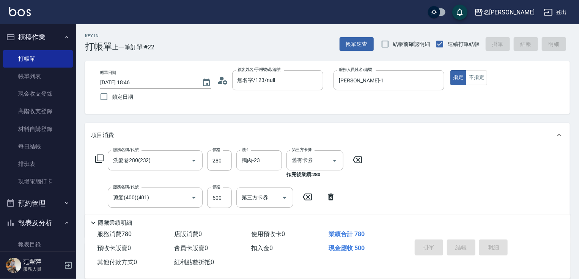
type input "[DATE] 18:47"
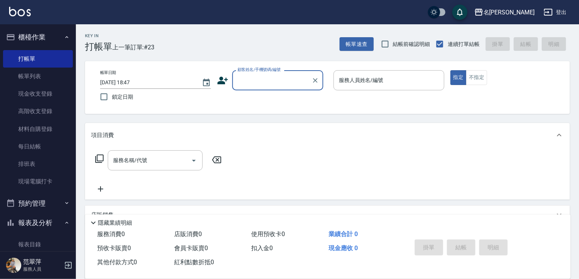
click at [260, 80] on input "顧客姓名/手機號碼/編號" at bounding box center [272, 80] width 73 height 13
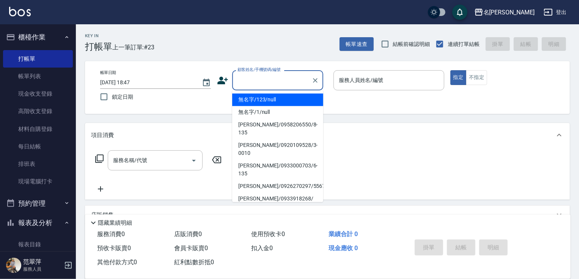
click at [271, 102] on li "無名字/123/null" at bounding box center [277, 99] width 91 height 13
type input "無名字/123/null"
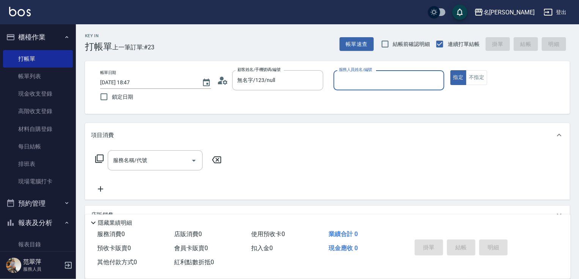
click at [347, 81] on input "服務人員姓名/編號" at bounding box center [389, 80] width 104 height 13
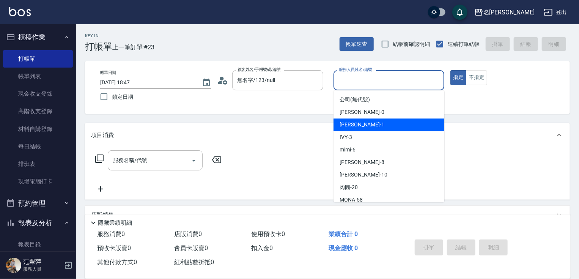
click at [354, 125] on span "[PERSON_NAME] -1" at bounding box center [362, 125] width 45 height 8
type input "[PERSON_NAME]-1"
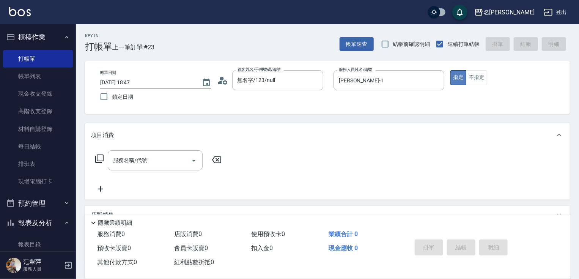
click at [457, 77] on button "指定" at bounding box center [459, 77] width 16 height 15
click at [100, 155] on icon at bounding box center [99, 159] width 8 height 8
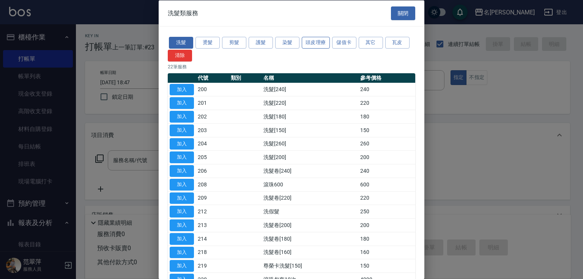
click at [320, 41] on button "頭皮理療" at bounding box center [316, 43] width 28 height 12
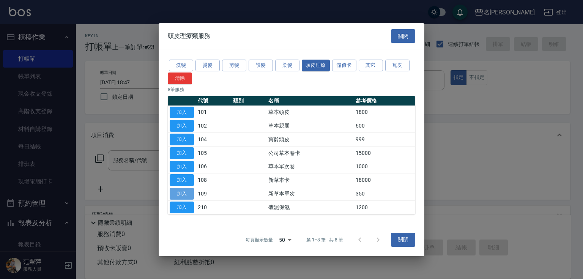
click at [189, 194] on button "加入" at bounding box center [182, 194] width 24 height 12
type input "新草本單次(109)"
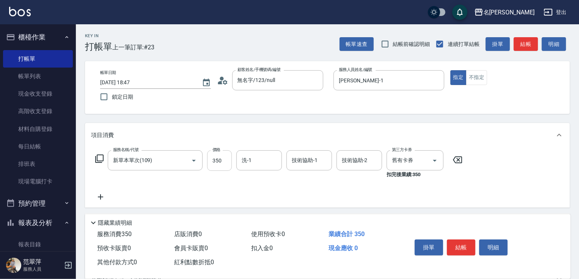
click at [216, 162] on input "350" at bounding box center [219, 160] width 25 height 20
type input "525"
type input "鴨肉-23"
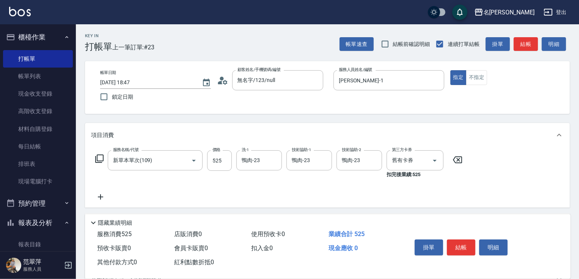
click at [99, 196] on icon at bounding box center [100, 196] width 19 height 9
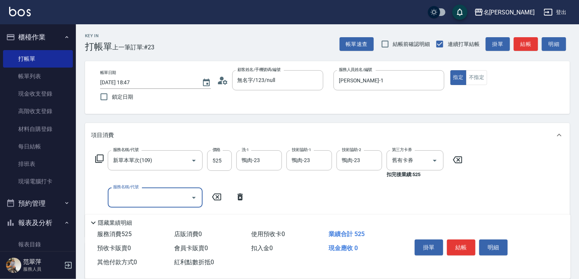
click at [101, 158] on icon at bounding box center [99, 158] width 9 height 9
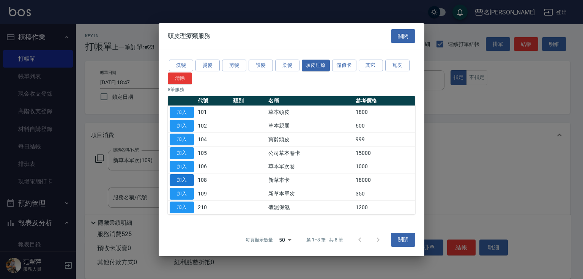
click at [183, 179] on button "加入" at bounding box center [182, 180] width 24 height 12
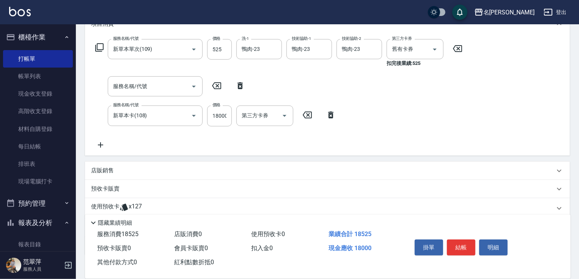
scroll to position [112, 0]
click at [112, 206] on p "使用預收卡" at bounding box center [105, 207] width 28 height 11
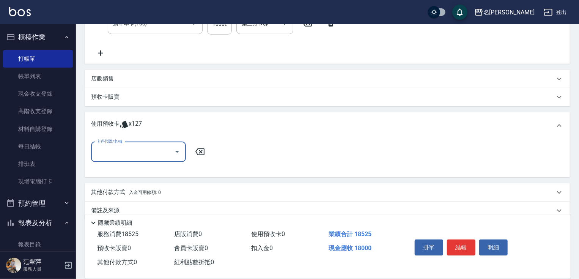
scroll to position [205, 0]
click at [144, 149] on input "卡券代號/名稱" at bounding box center [133, 150] width 77 height 13
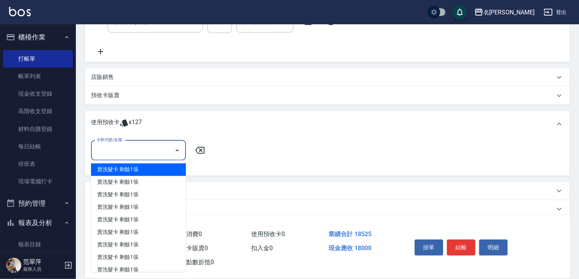
click at [200, 150] on icon at bounding box center [200, 150] width 19 height 9
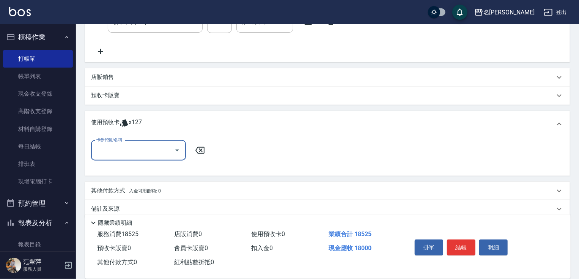
click at [202, 150] on icon at bounding box center [200, 150] width 19 height 9
click at [114, 190] on p "其他付款方式 入金可用餘額: 0" at bounding box center [126, 191] width 70 height 8
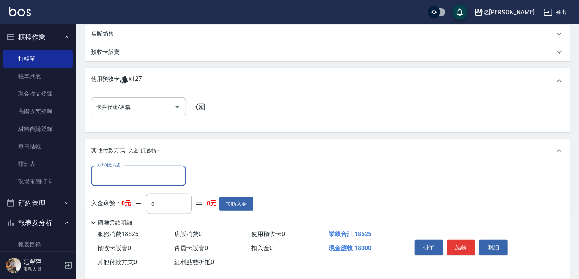
scroll to position [299, 0]
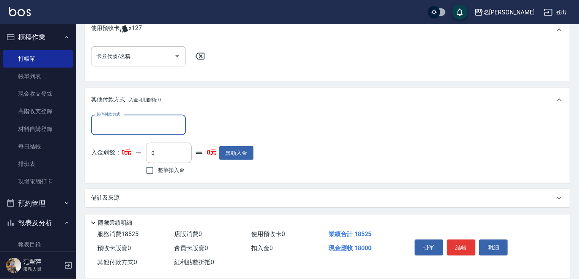
click at [140, 126] on input "其他付款方式" at bounding box center [139, 124] width 88 height 13
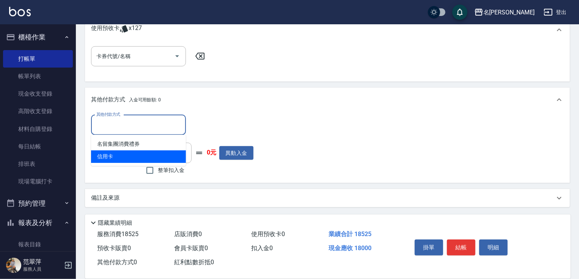
click at [139, 159] on span "信用卡" at bounding box center [138, 156] width 95 height 13
type input "信用卡"
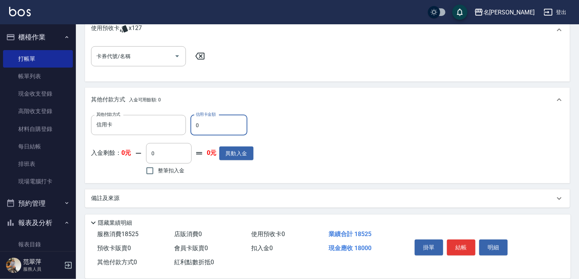
click at [194, 125] on input "0" at bounding box center [219, 125] width 57 height 20
type input "18000"
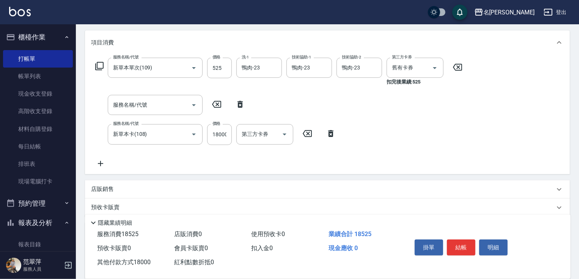
scroll to position [52, 0]
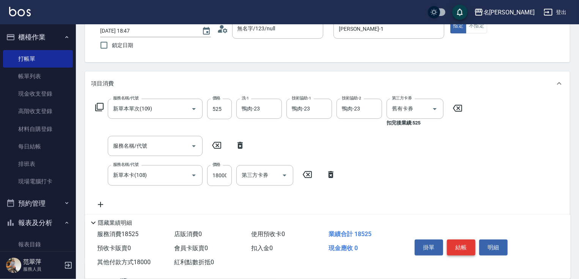
click at [456, 245] on button "結帳" at bounding box center [461, 248] width 28 height 16
type input "[DATE] 18:48"
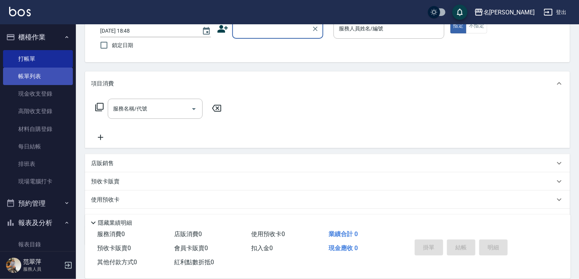
click at [36, 74] on link "帳單列表" at bounding box center [38, 76] width 70 height 17
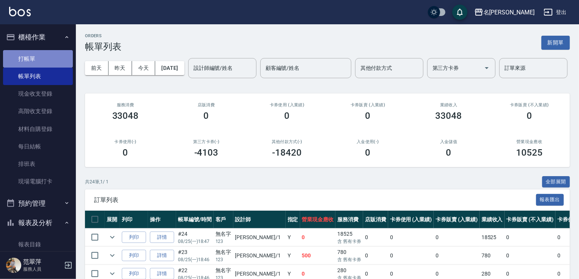
click at [38, 59] on link "打帳單" at bounding box center [38, 58] width 70 height 17
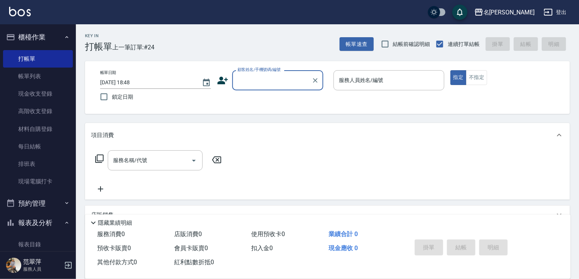
click at [257, 77] on input "顧客姓名/手機號碼/編號" at bounding box center [272, 80] width 73 height 13
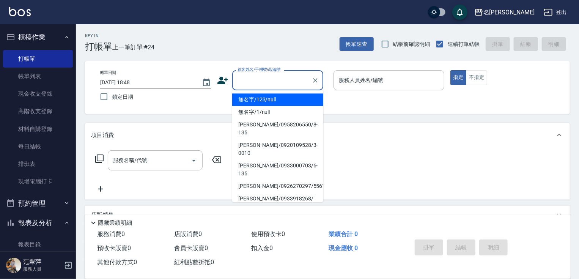
click at [265, 98] on li "無名字/123/null" at bounding box center [277, 99] width 91 height 13
type input "無名字/123/null"
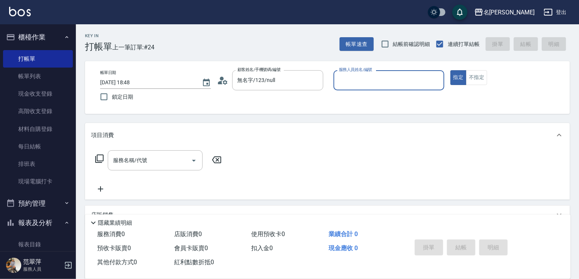
click at [344, 82] on input "服務人員姓名/編號" at bounding box center [389, 80] width 104 height 13
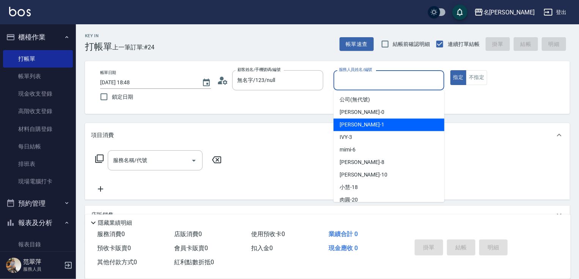
click at [347, 124] on span "[PERSON_NAME] -1" at bounding box center [362, 125] width 45 height 8
type input "[PERSON_NAME]-1"
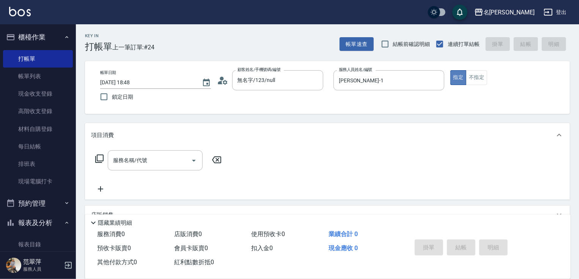
click at [459, 79] on button "指定" at bounding box center [459, 77] width 16 height 15
click at [99, 158] on icon at bounding box center [99, 158] width 9 height 9
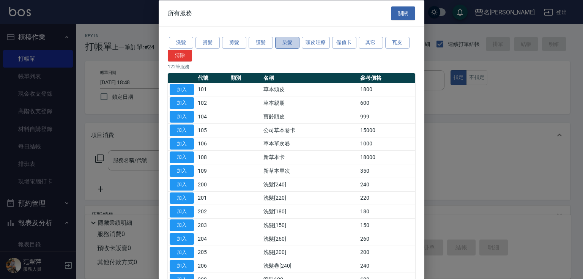
click at [287, 44] on button "染髮" at bounding box center [287, 43] width 24 height 12
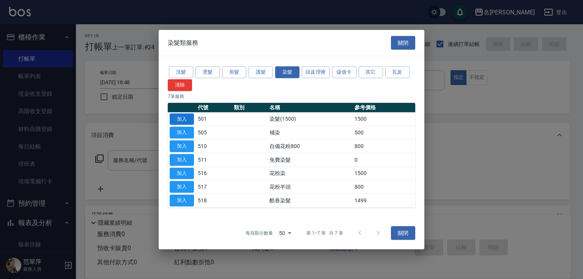
click at [185, 121] on button "加入" at bounding box center [182, 119] width 24 height 12
type input "染髮(1500)(501)"
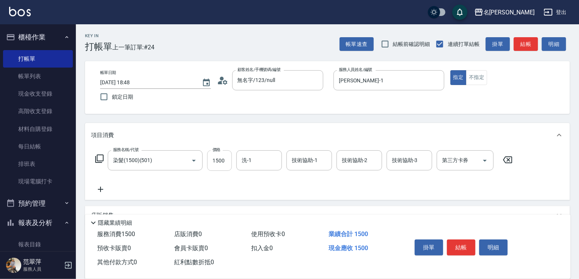
click at [222, 159] on input "1500" at bounding box center [219, 160] width 25 height 20
type input "3440"
type input "鴨肉-23"
type input "[PERSON_NAME]-1"
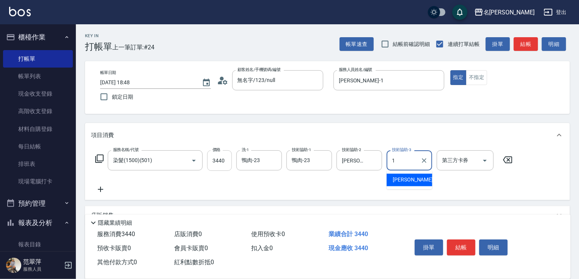
type input "[PERSON_NAME]-1"
click at [454, 249] on button "結帳" at bounding box center [461, 248] width 28 height 16
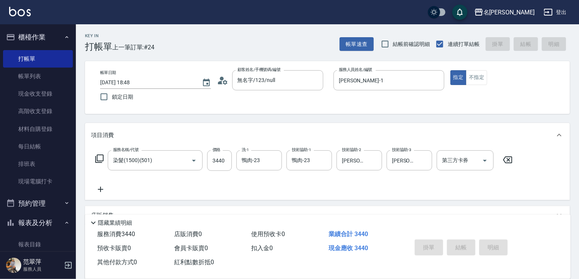
type input "[DATE] 18:49"
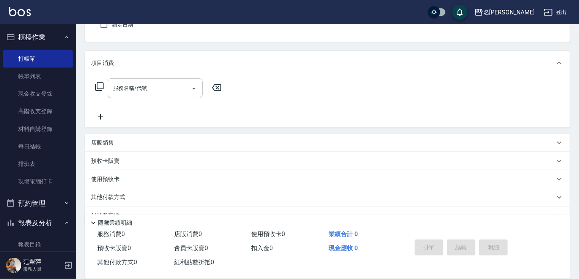
scroll to position [90, 0]
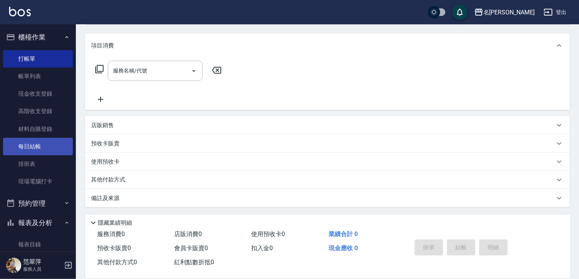
click at [32, 147] on link "每日結帳" at bounding box center [38, 146] width 70 height 17
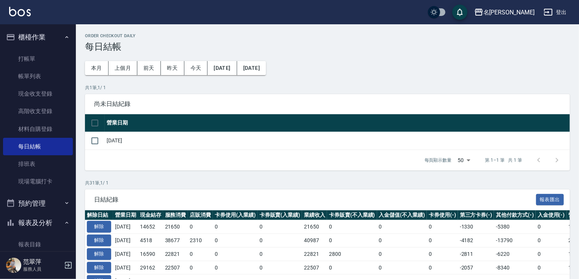
click at [52, 223] on button "報表及分析" at bounding box center [38, 223] width 70 height 20
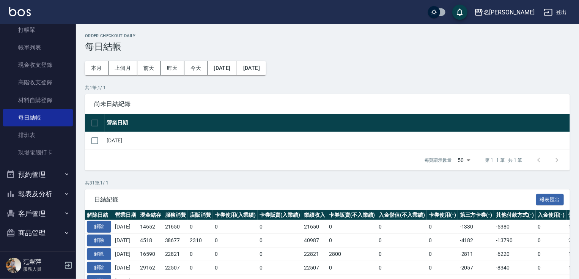
click at [44, 199] on button "報表及分析" at bounding box center [38, 194] width 70 height 20
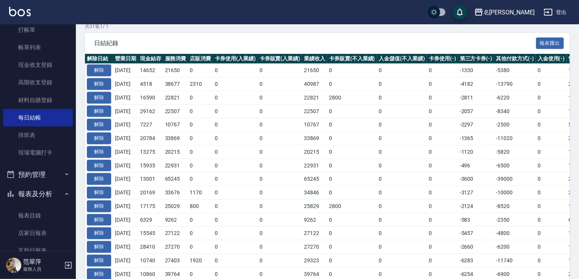
scroll to position [171, 0]
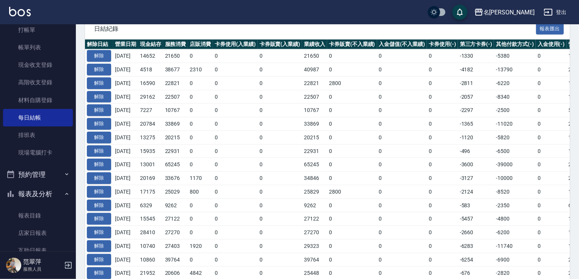
drag, startPoint x: 71, startPoint y: 171, endPoint x: 65, endPoint y: 205, distance: 34.7
click at [65, 207] on nav "櫃檯作業 打帳單 帳單列表 現金收支登錄 高階收支登錄 材料自購登錄 每日結帳 排班表 現場電腦打卡 預約管理 預約管理 單日預約紀錄 單週預約紀錄 報表及分…" at bounding box center [38, 137] width 76 height 227
drag, startPoint x: 72, startPoint y: 167, endPoint x: 71, endPoint y: 200, distance: 32.6
click at [71, 200] on nav "櫃檯作業 打帳單 帳單列表 現金收支登錄 高階收支登錄 材料自購登錄 每日結帳 排班表 現場電腦打卡 預約管理 預約管理 單日預約紀錄 單週預約紀錄 報表及分…" at bounding box center [38, 137] width 76 height 227
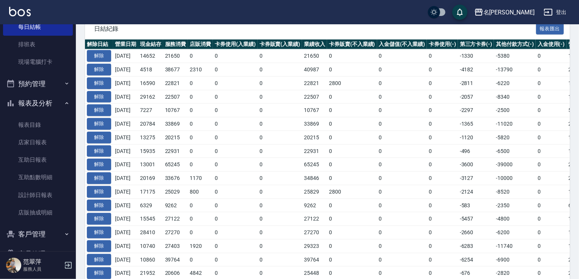
scroll to position [138, 0]
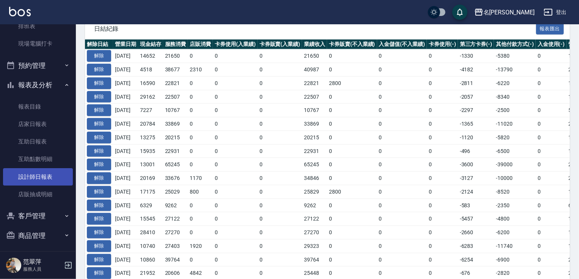
click at [44, 177] on link "設計師日報表" at bounding box center [38, 176] width 70 height 17
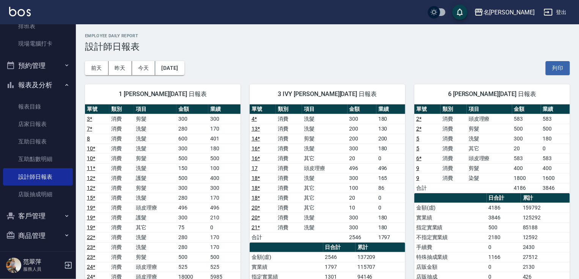
click at [54, 83] on button "報表及分析" at bounding box center [38, 85] width 70 height 20
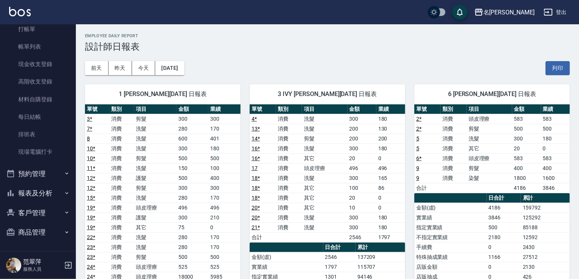
scroll to position [29, 0]
click at [40, 193] on button "報表及分析" at bounding box center [38, 194] width 70 height 20
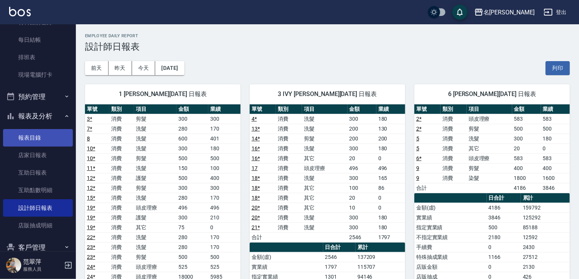
scroll to position [138, 0]
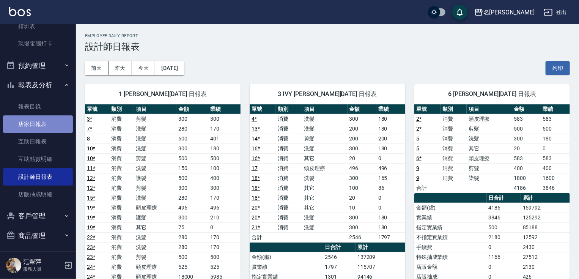
click at [41, 123] on link "店家日報表" at bounding box center [38, 123] width 70 height 17
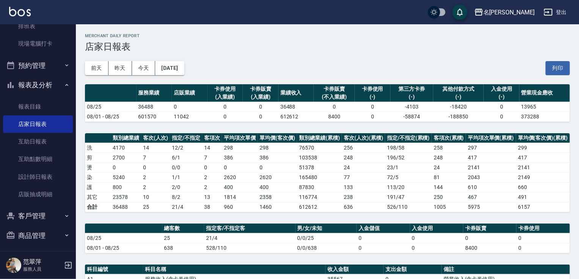
click at [35, 88] on button "報表及分析" at bounding box center [38, 85] width 70 height 20
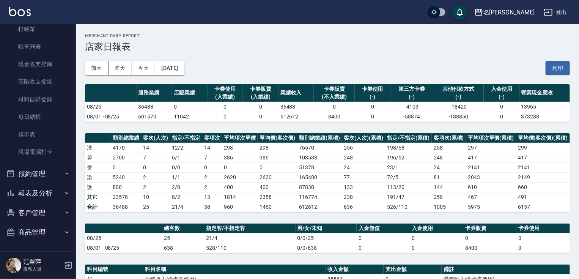
scroll to position [29, 0]
click at [76, 33] on div "名留竹林 [DATE] 店家日報表 列印時間： [DATE][PHONE_NUMBER]:07 Merchant Daily Report 店家日報表 [DA…" at bounding box center [327, 248] width 503 height 448
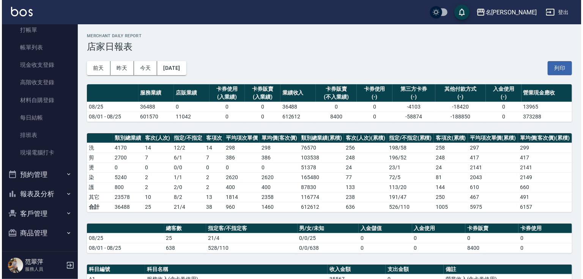
scroll to position [0, 0]
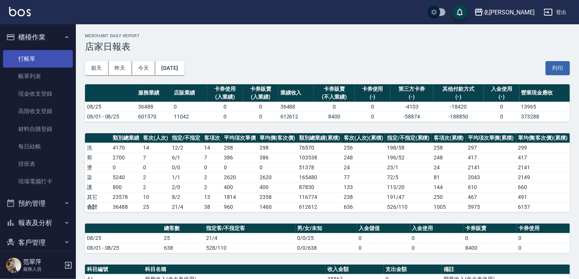
click at [46, 56] on link "打帳單" at bounding box center [38, 58] width 70 height 17
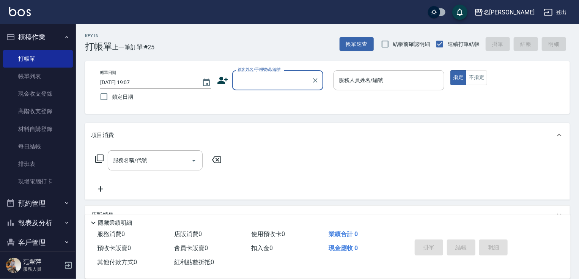
click at [51, 40] on button "櫃檯作業" at bounding box center [38, 37] width 70 height 20
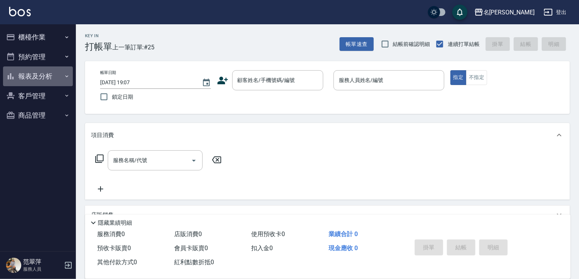
click at [41, 73] on button "報表及分析" at bounding box center [38, 76] width 70 height 20
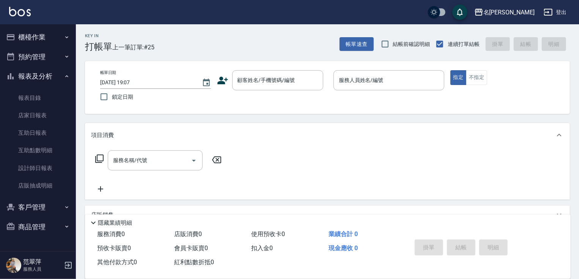
click at [41, 73] on button "報表及分析" at bounding box center [38, 76] width 70 height 20
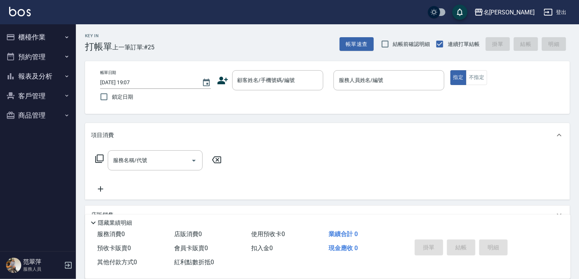
click at [44, 58] on button "預約管理" at bounding box center [38, 57] width 70 height 20
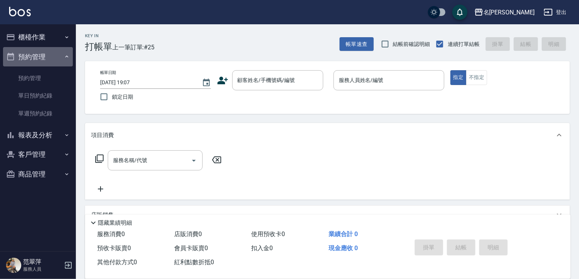
click at [48, 57] on button "預約管理" at bounding box center [38, 57] width 70 height 20
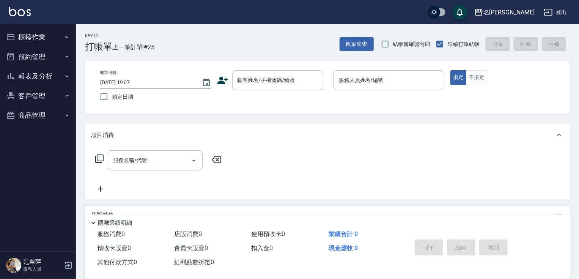
click at [48, 76] on button "報表及分析" at bounding box center [38, 76] width 70 height 20
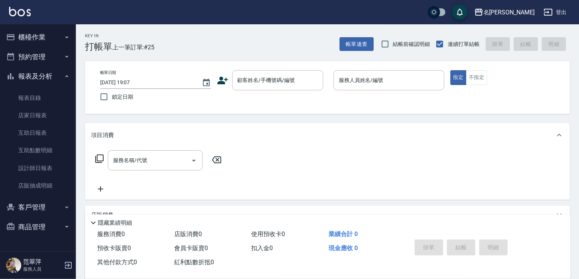
click at [54, 71] on button "報表及分析" at bounding box center [38, 76] width 70 height 20
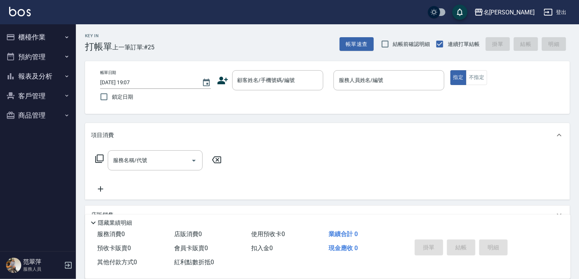
click at [46, 39] on button "櫃檯作業" at bounding box center [38, 37] width 70 height 20
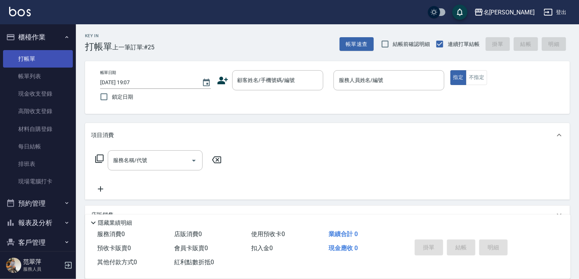
click at [44, 58] on link "打帳單" at bounding box center [38, 58] width 70 height 17
click at [282, 81] on input "顧客姓名/手機號碼/編號" at bounding box center [272, 80] width 73 height 13
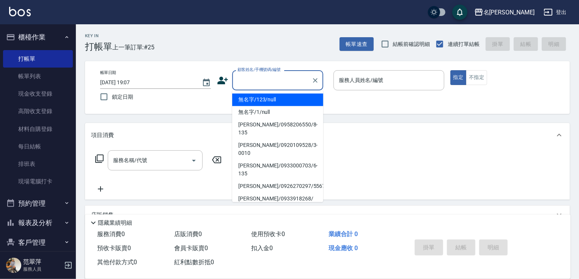
click at [292, 102] on li "無名字/123/null" at bounding box center [277, 99] width 91 height 13
type input "無名字/123/null"
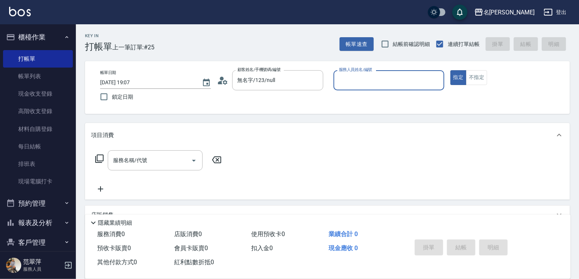
click at [361, 82] on input "服務人員姓名/編號" at bounding box center [389, 80] width 104 height 13
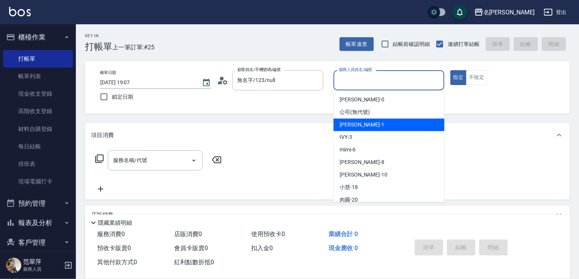
click at [366, 126] on div "[PERSON_NAME] -1" at bounding box center [389, 124] width 111 height 13
type input "[PERSON_NAME]-1"
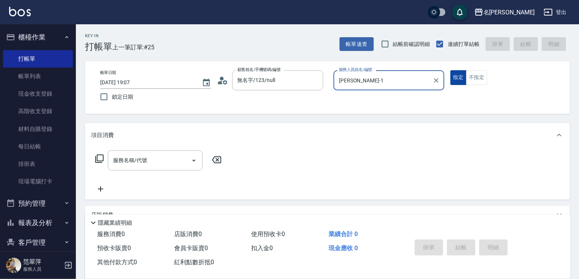
click at [456, 81] on button "指定" at bounding box center [459, 77] width 16 height 15
click at [104, 157] on div "服務名稱/代號 服務名稱/代號" at bounding box center [158, 160] width 135 height 20
click at [102, 158] on icon at bounding box center [99, 158] width 9 height 9
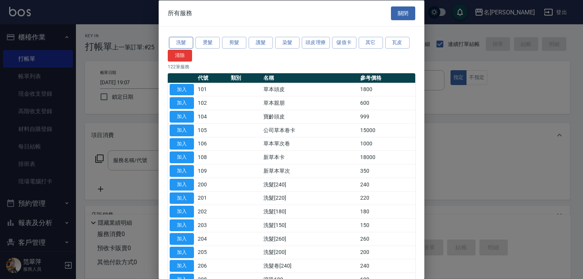
click at [183, 38] on button "洗髮" at bounding box center [181, 43] width 24 height 12
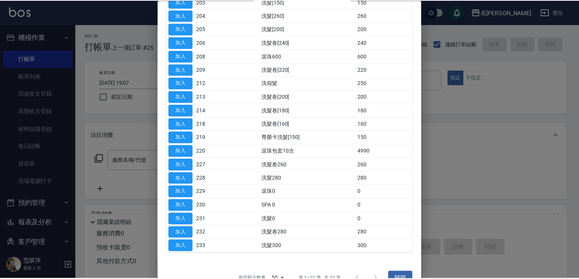
scroll to position [142, 0]
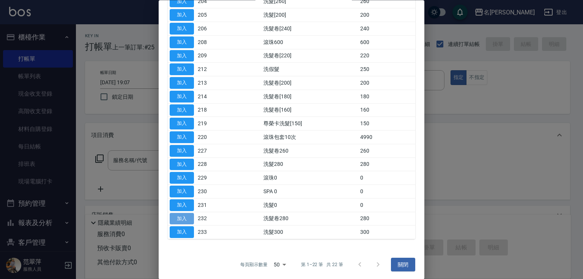
click at [181, 214] on button "加入" at bounding box center [182, 219] width 24 height 12
type input "洗髮卷280(232)"
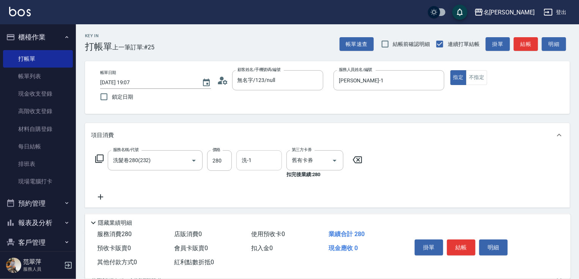
click at [252, 163] on input "洗-1" at bounding box center [259, 160] width 39 height 13
type input "鴨肉-23"
click at [453, 240] on button "結帳" at bounding box center [461, 248] width 28 height 16
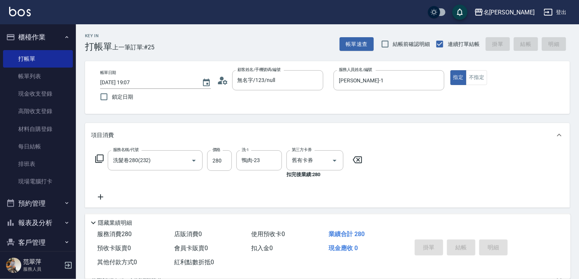
type input "[DATE] 19:16"
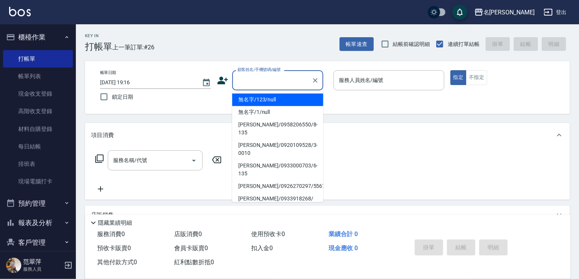
click at [251, 80] on input "顧客姓名/手機號碼/編號" at bounding box center [272, 80] width 73 height 13
click at [255, 99] on li "無名字/123/null" at bounding box center [277, 99] width 91 height 13
type input "無名字/123/null"
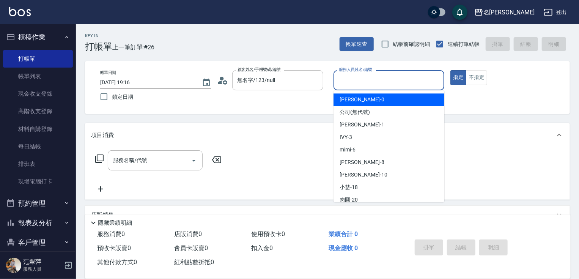
click at [365, 80] on input "服務人員姓名/編號" at bounding box center [389, 80] width 104 height 13
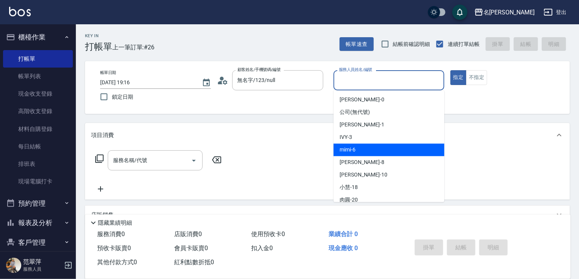
click at [367, 145] on div "mimi -6" at bounding box center [389, 149] width 111 height 13
click at [357, 76] on input "mimi-6" at bounding box center [383, 80] width 93 height 13
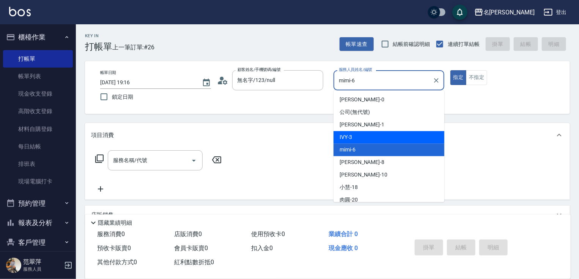
click at [364, 136] on div "IVY -3" at bounding box center [389, 137] width 111 height 13
type input "IVY-3"
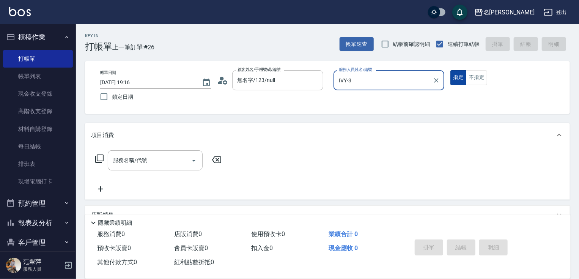
click at [458, 79] on button "指定" at bounding box center [459, 77] width 16 height 15
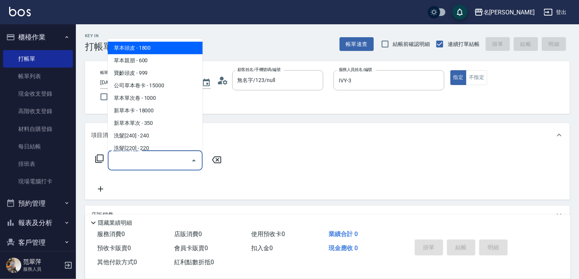
click at [179, 163] on input "服務名稱/代號" at bounding box center [149, 160] width 77 height 13
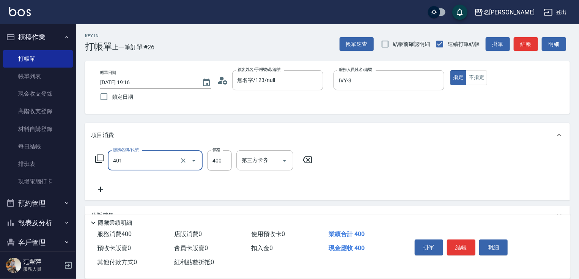
type input "剪髮(400)(401)"
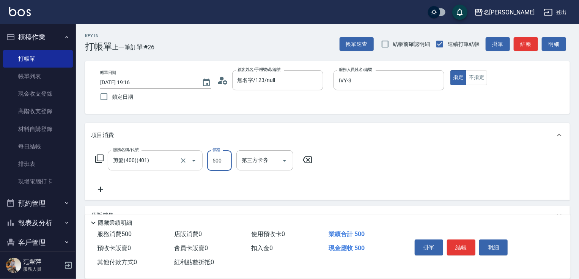
type input "500"
click at [99, 191] on icon at bounding box center [100, 189] width 19 height 9
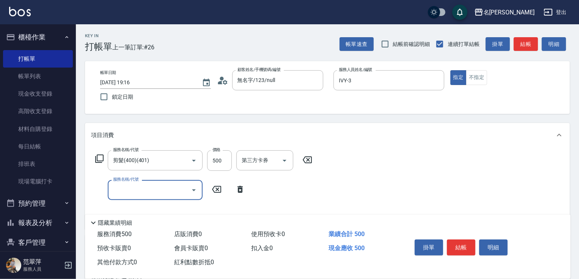
click at [99, 158] on icon at bounding box center [99, 158] width 9 height 9
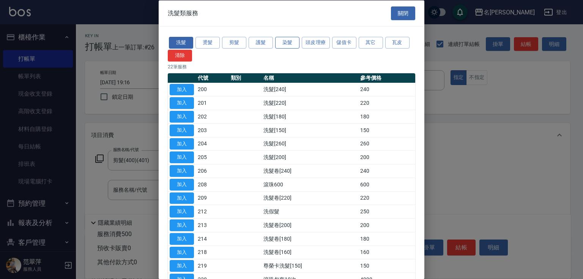
click at [298, 43] on button "染髮" at bounding box center [287, 43] width 24 height 12
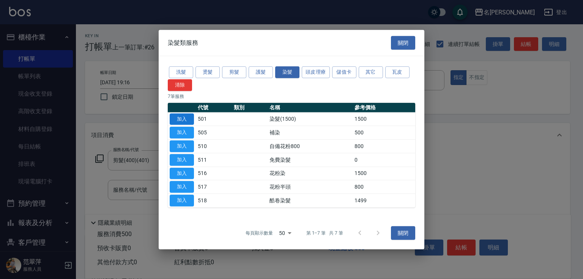
click at [173, 120] on button "加入" at bounding box center [182, 119] width 24 height 12
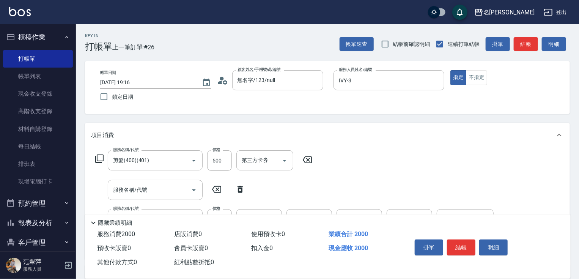
scroll to position [58, 0]
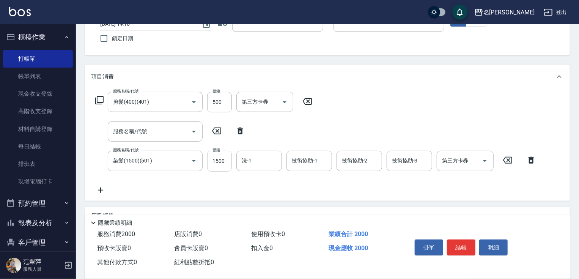
click at [223, 161] on input "1500" at bounding box center [219, 161] width 25 height 20
click at [225, 159] on input "23" at bounding box center [219, 161] width 25 height 20
type input "2300"
type input "IVY-3"
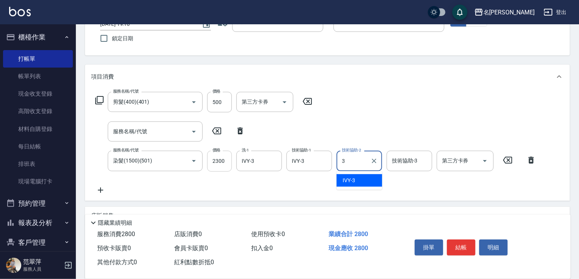
type input "IVY-3"
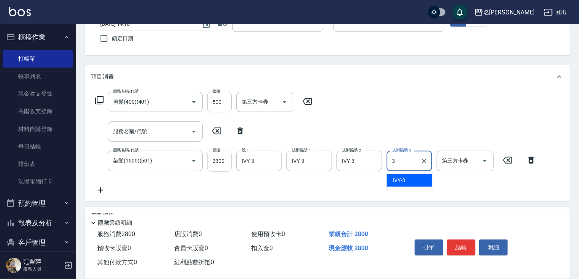
type input "IVY-3"
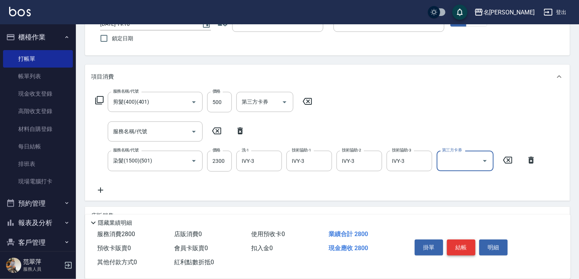
click at [461, 245] on button "結帳" at bounding box center [461, 248] width 28 height 16
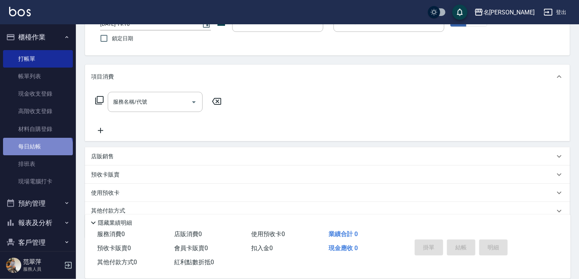
click at [37, 152] on link "每日結帳" at bounding box center [38, 146] width 70 height 17
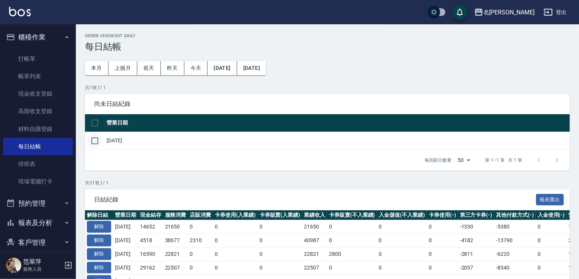
click at [95, 142] on input "checkbox" at bounding box center [95, 141] width 16 height 16
checkbox input "true"
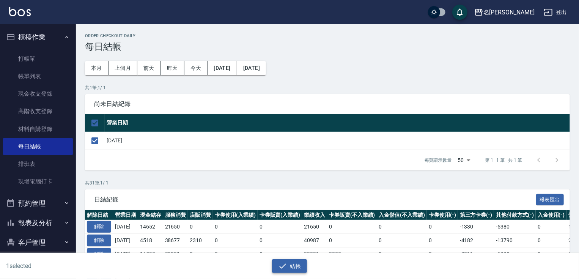
click at [292, 263] on button "結帳" at bounding box center [289, 266] width 35 height 14
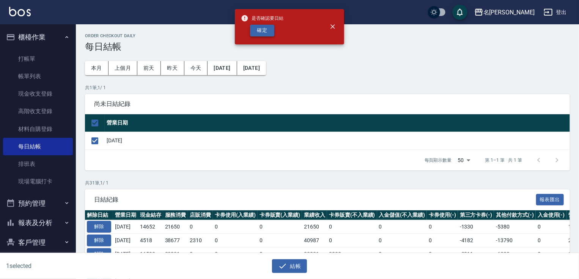
click at [266, 31] on button "確定" at bounding box center [262, 31] width 24 height 12
checkbox input "false"
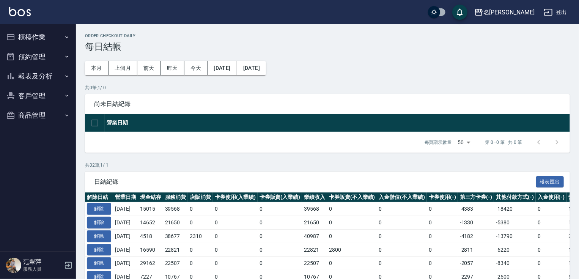
click at [52, 73] on button "報表及分析" at bounding box center [38, 76] width 70 height 20
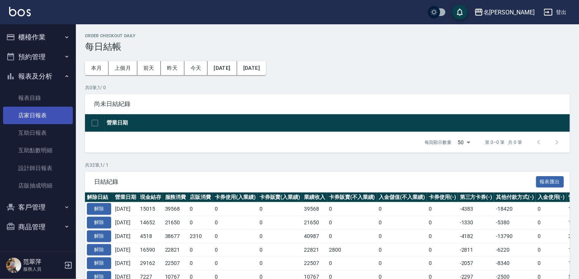
click at [30, 118] on link "店家日報表" at bounding box center [38, 115] width 70 height 17
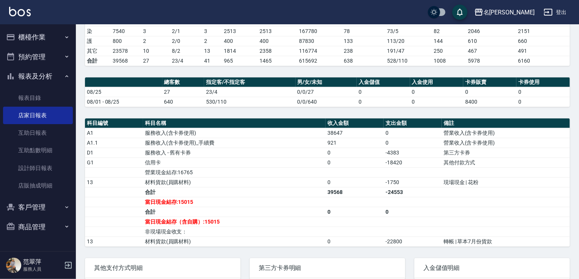
scroll to position [191, 0]
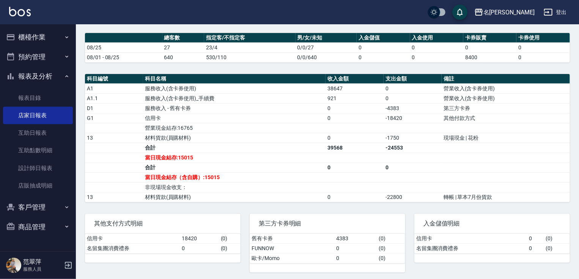
click at [142, 179] on td "a dense table" at bounding box center [114, 177] width 58 height 10
click at [41, 168] on link "設計師日報表" at bounding box center [38, 167] width 70 height 17
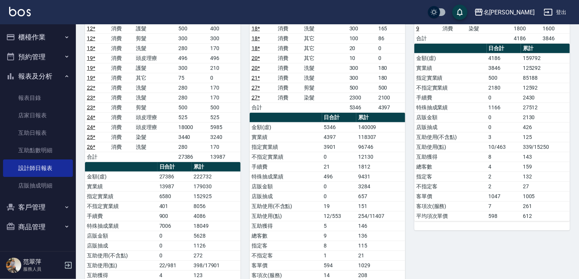
scroll to position [89, 0]
